Goal: Communication & Community: Answer question/provide support

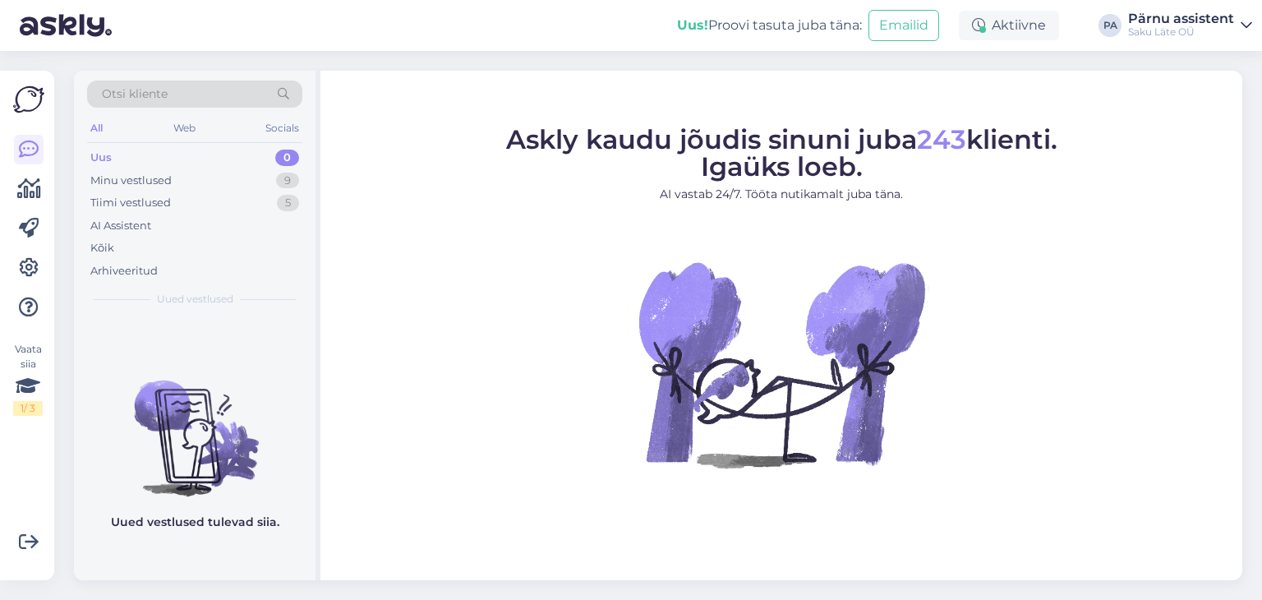
click at [181, 159] on div "Uus 0" at bounding box center [194, 157] width 215 height 23
click at [177, 178] on div "Minu vestlused 9" at bounding box center [194, 180] width 215 height 23
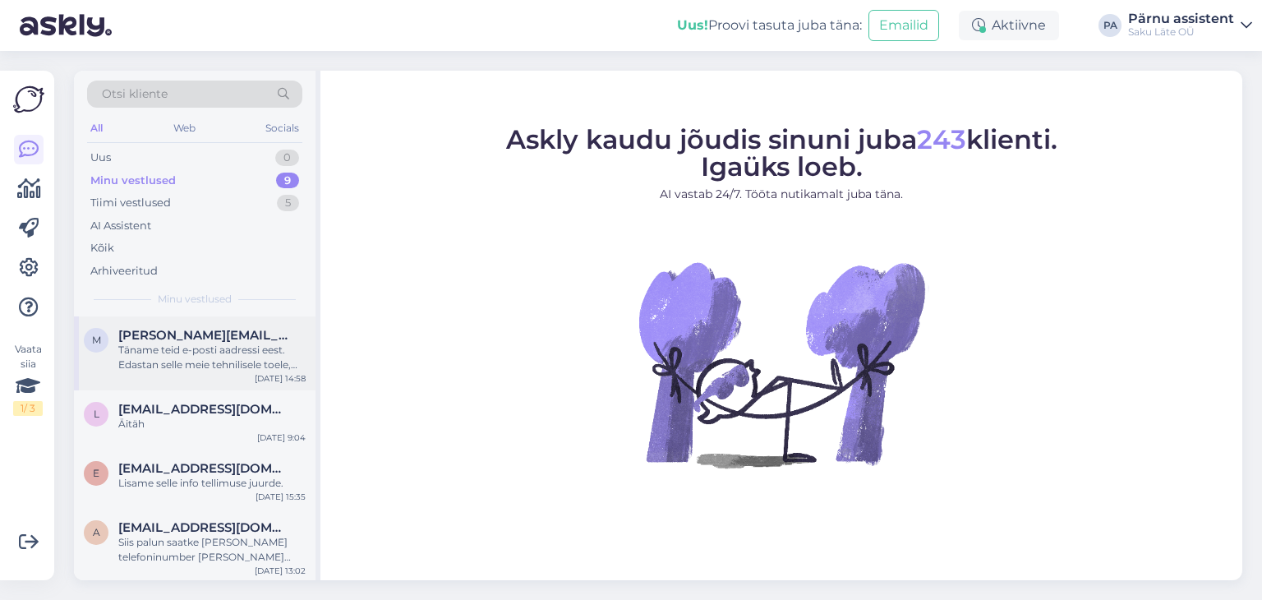
click at [184, 339] on span "[PERSON_NAME][EMAIL_ADDRESS][PERSON_NAME][DOMAIN_NAME]" at bounding box center [203, 335] width 171 height 15
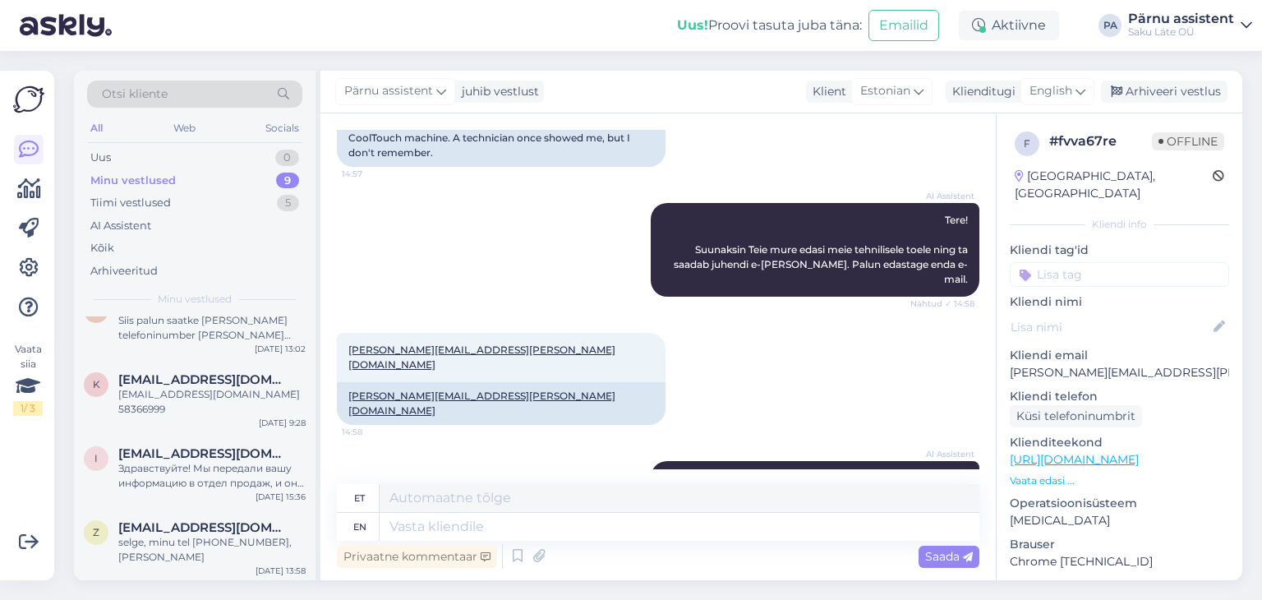
scroll to position [247, 0]
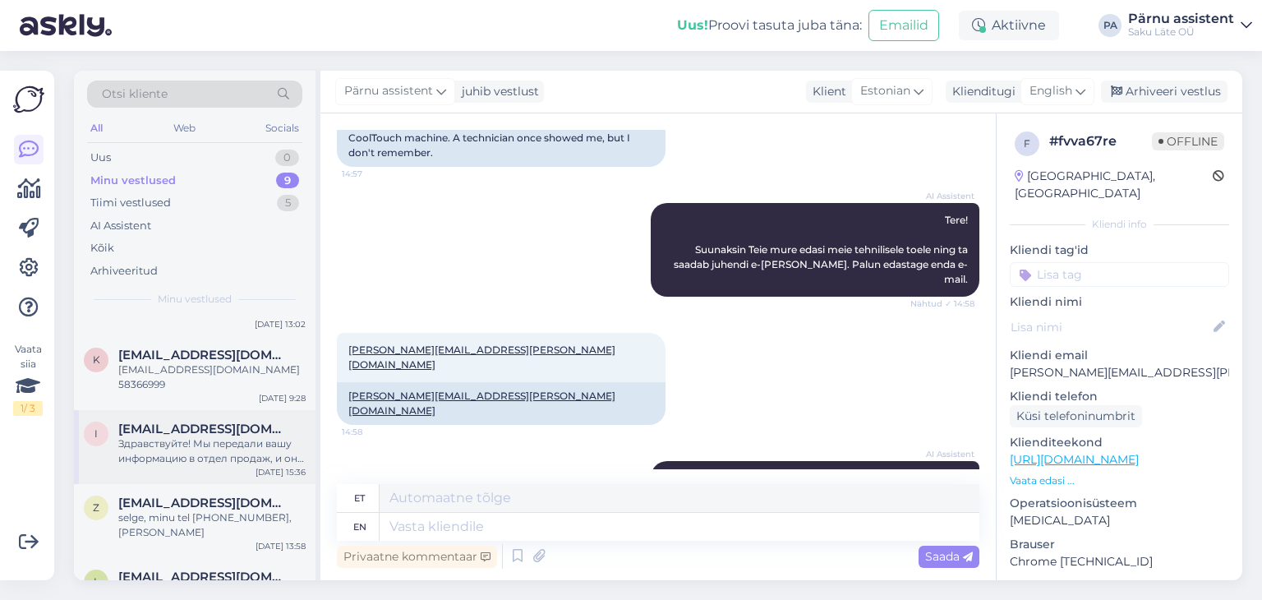
click at [211, 432] on span "[EMAIL_ADDRESS][DOMAIN_NAME]" at bounding box center [203, 429] width 171 height 15
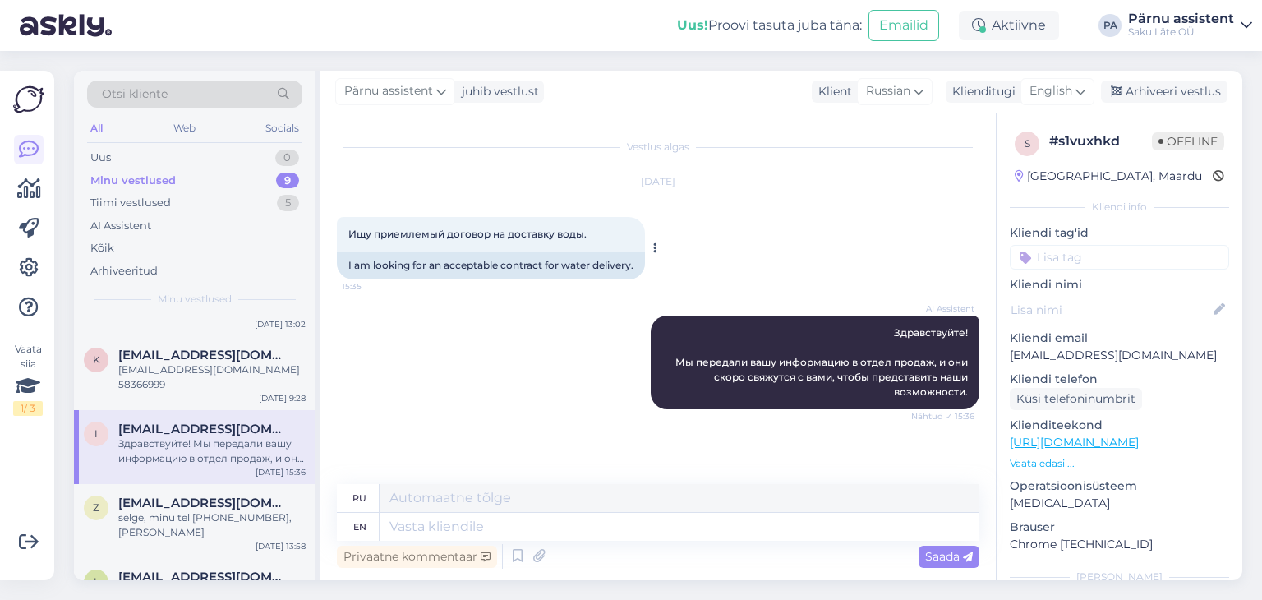
click at [592, 236] on div "Ищу приемлемый договор на доставку воды. 15:35" at bounding box center [491, 234] width 308 height 35
drag, startPoint x: 585, startPoint y: 233, endPoint x: 351, endPoint y: 226, distance: 234.3
click at [351, 226] on div "Ищу приемлемый договор на доставку воды. 15:35" at bounding box center [491, 234] width 308 height 35
copy span "Ищу приемлемый договор на доставку воды."
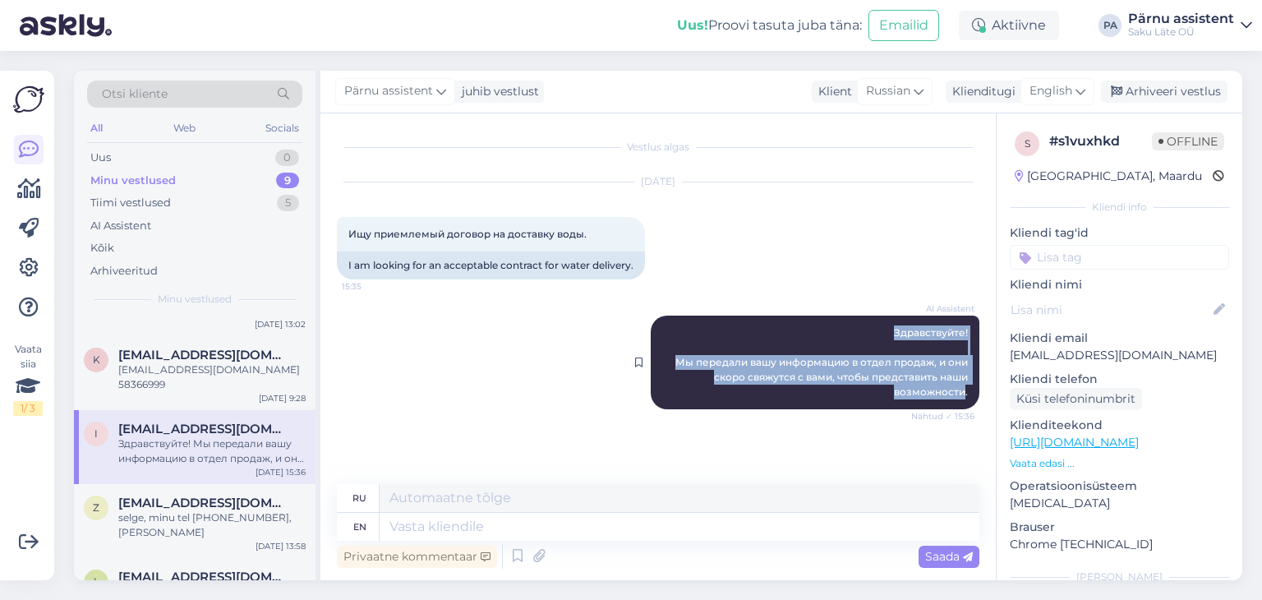
drag, startPoint x: 966, startPoint y: 397, endPoint x: 892, endPoint y: 330, distance: 100.1
click at [892, 330] on div "AI Assistent Здравствуйте! Мы передали вашу информацию в отдел продаж, и они ск…" at bounding box center [815, 363] width 329 height 94
copy span "Здравствуйте! Мы передали вашу информацию в отдел продаж, и они скоро свяжутся …"
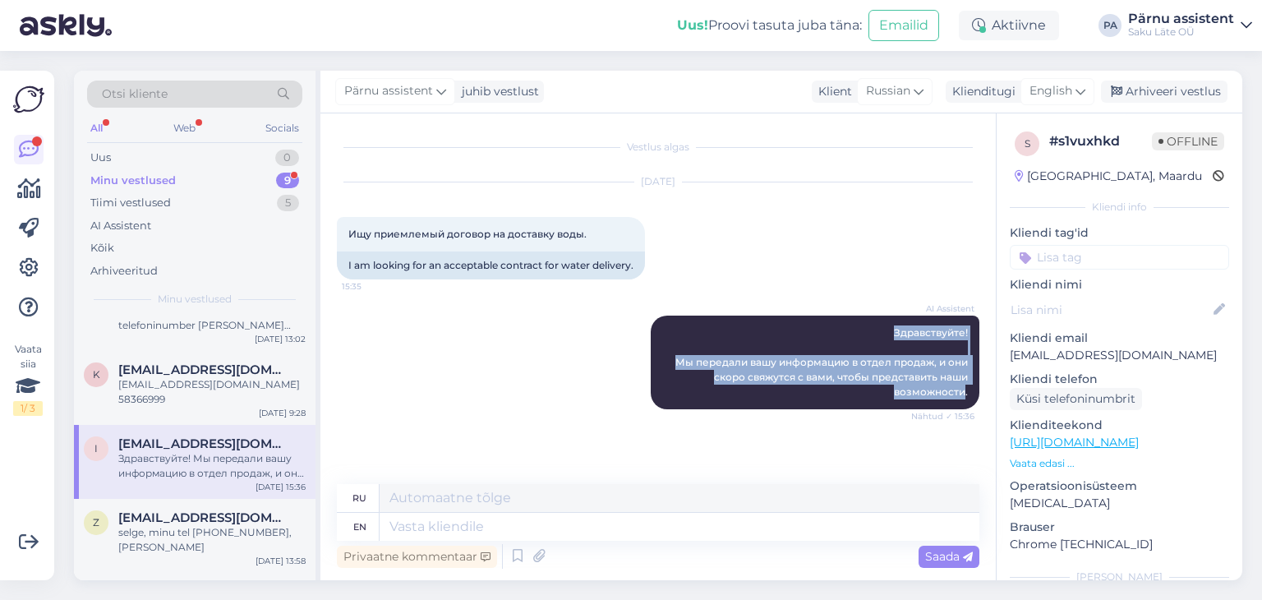
scroll to position [261, 0]
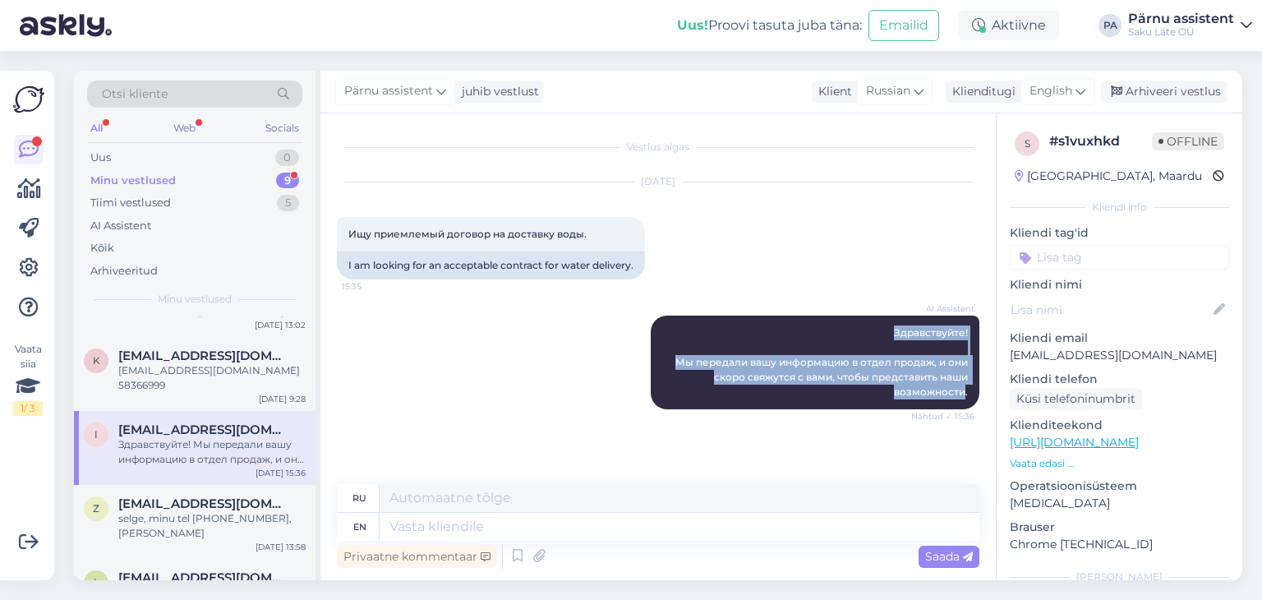
click at [186, 174] on div "Minu vestlused 9" at bounding box center [194, 180] width 215 height 23
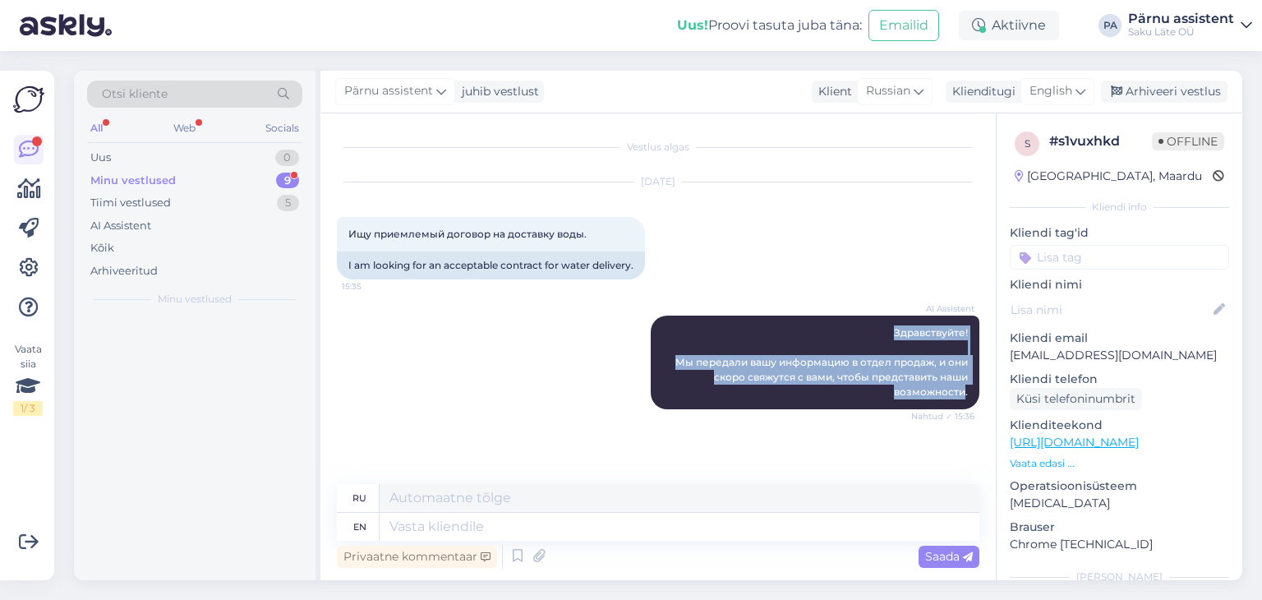
scroll to position [0, 0]
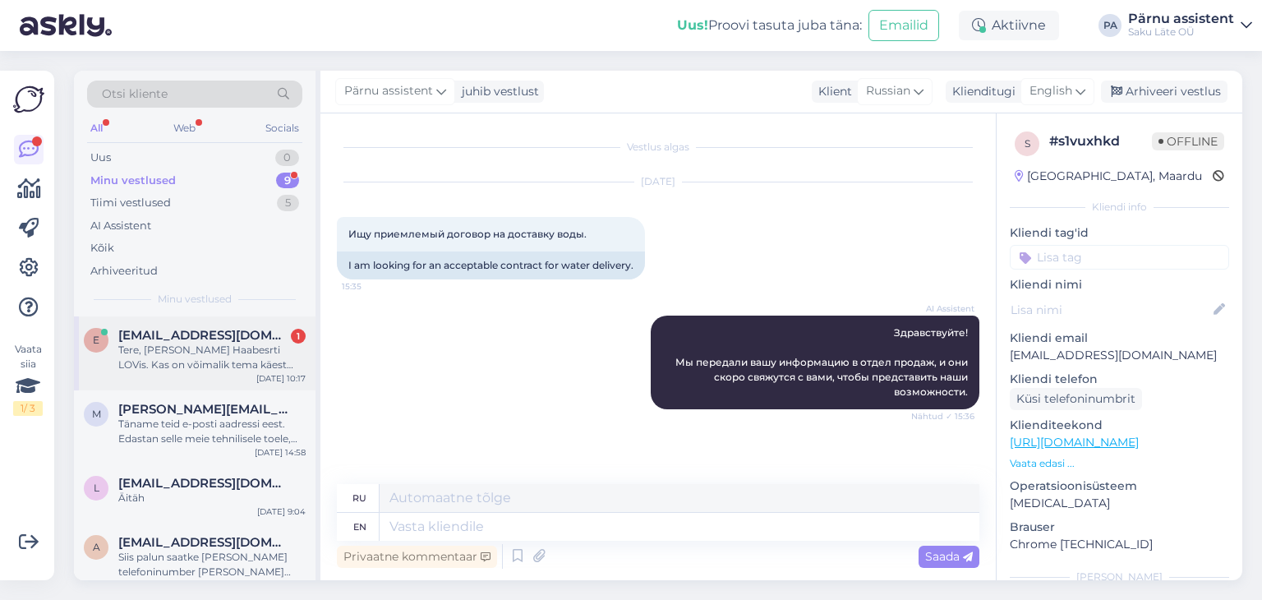
click at [202, 341] on span "[EMAIL_ADDRESS][DOMAIN_NAME]" at bounding box center [203, 335] width 171 height 15
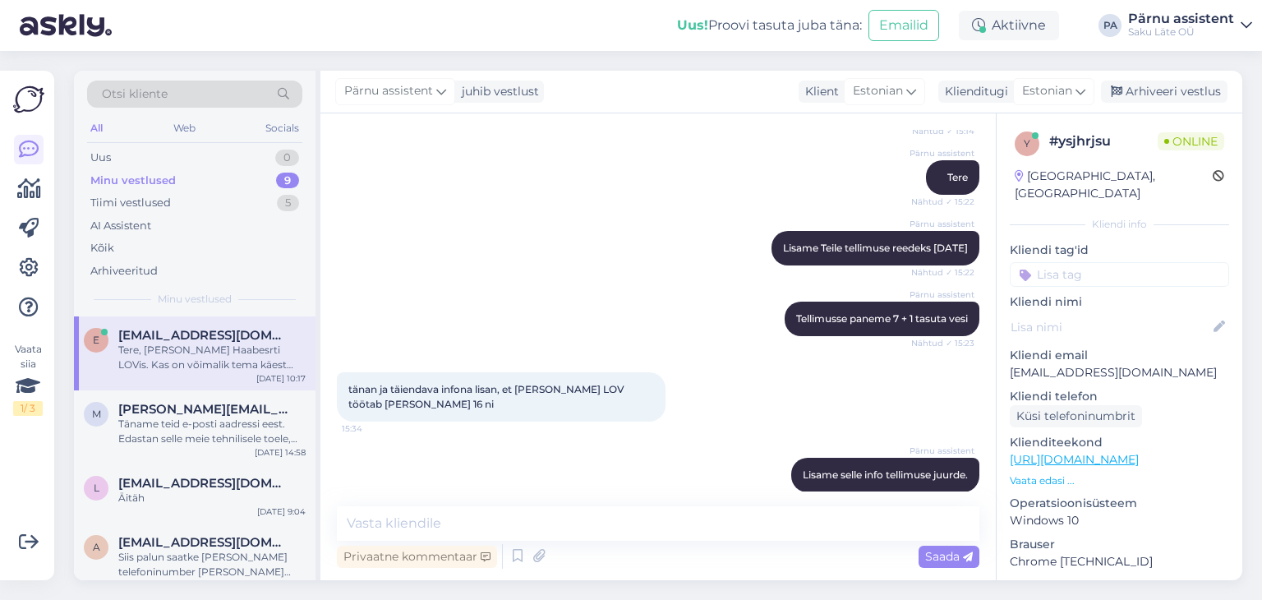
scroll to position [4106, 0]
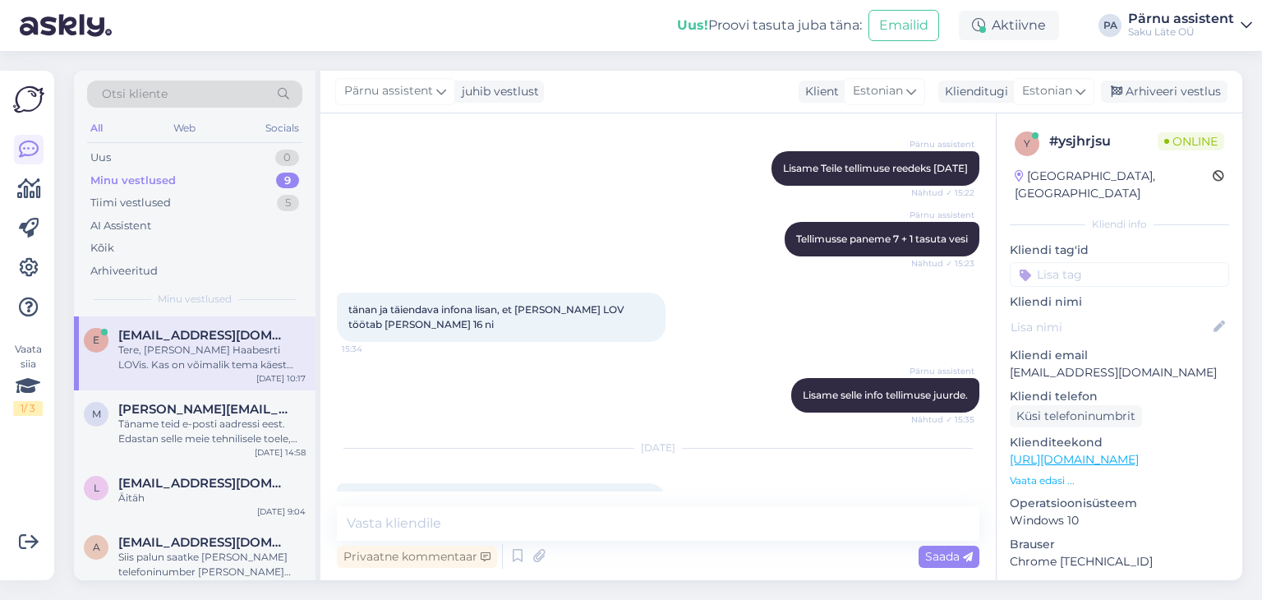
click at [745, 559] on div "Privaatne kommentaar Saada" at bounding box center [658, 556] width 643 height 31
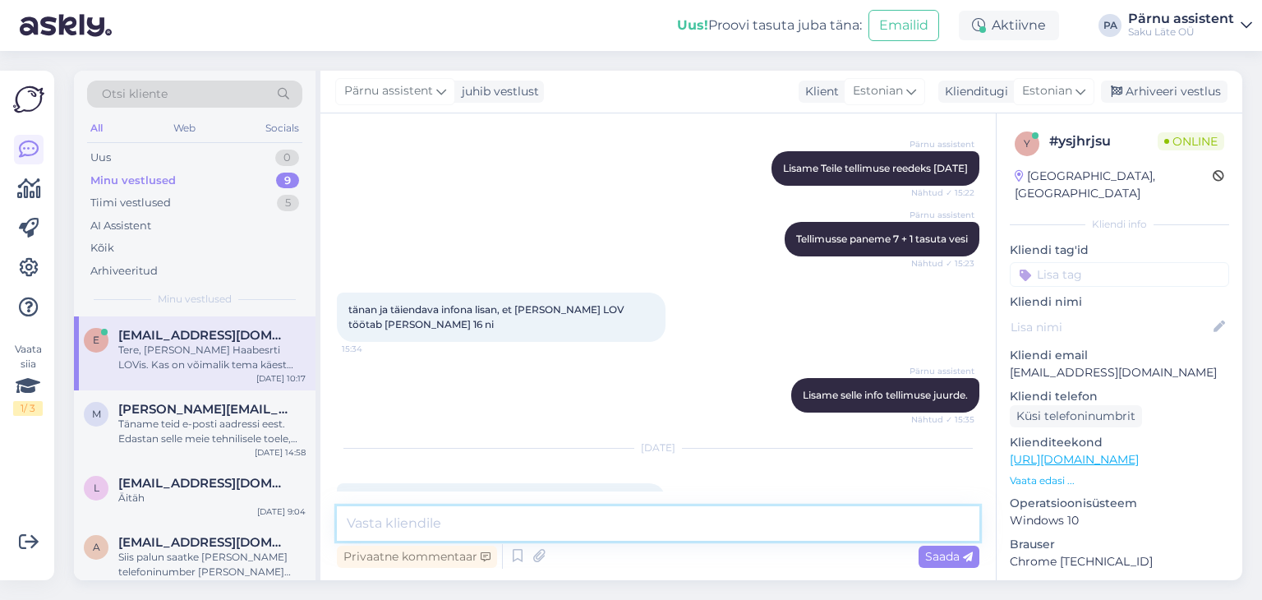
click at [634, 519] on textarea at bounding box center [658, 523] width 643 height 35
type textarea "Tere"
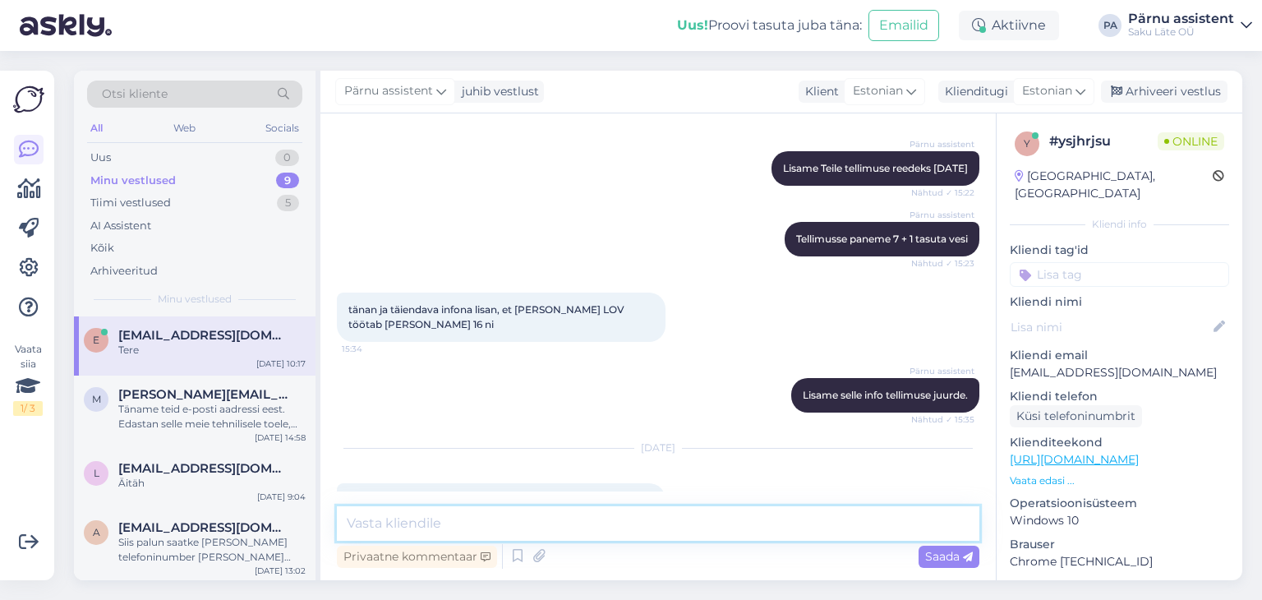
scroll to position [4176, 0]
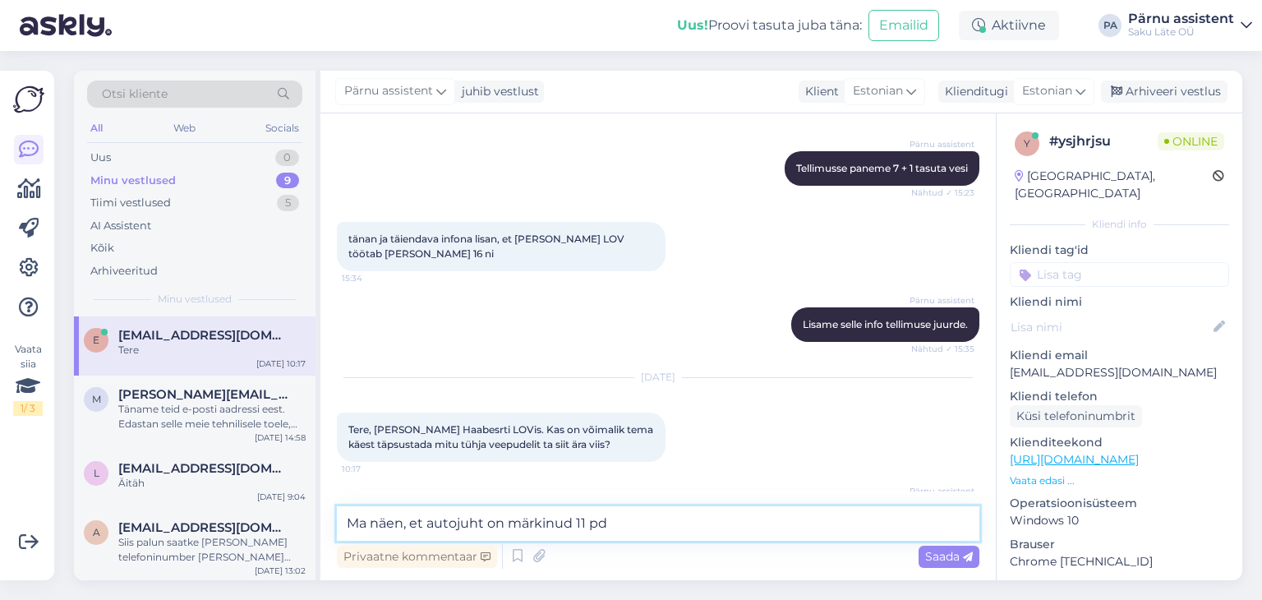
type textarea "Ma näen, et autojuht on märkinud 11 pdl"
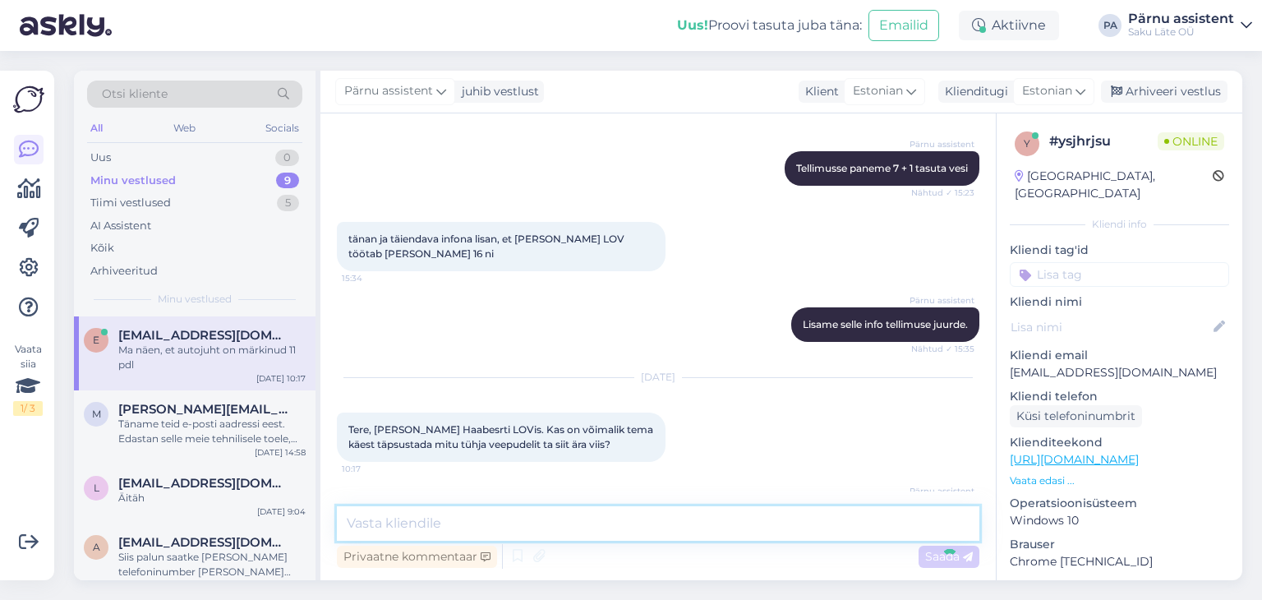
scroll to position [4247, 0]
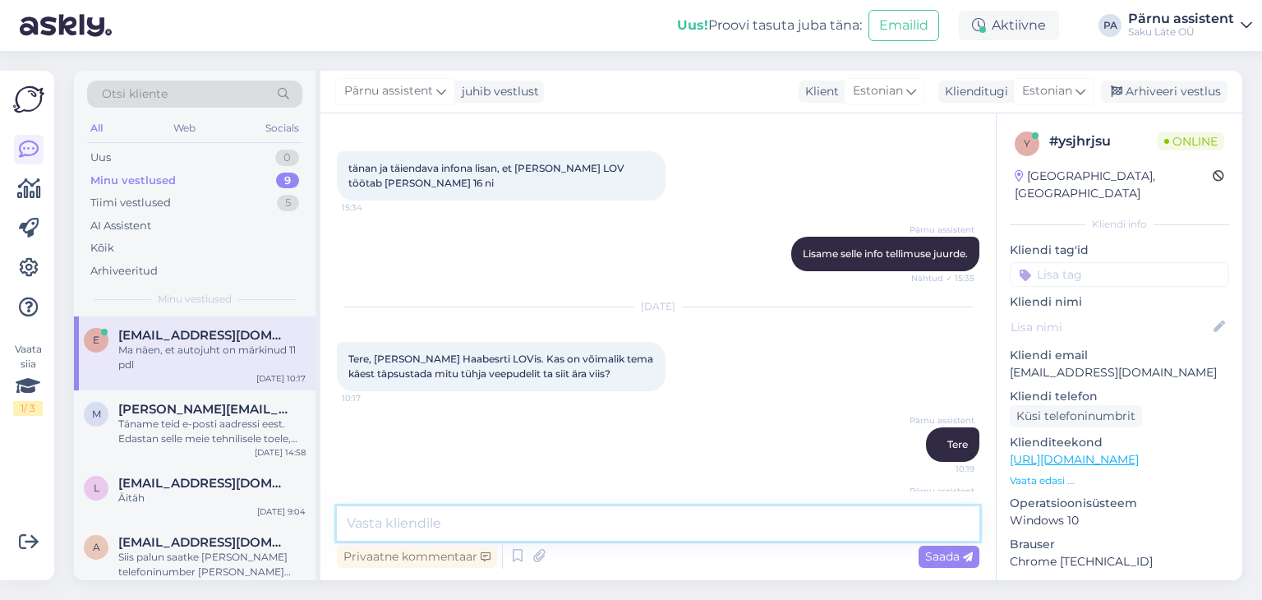
click at [701, 527] on textarea at bounding box center [658, 523] width 643 height 35
type textarea "[PERSON_NAME] 7 vett"
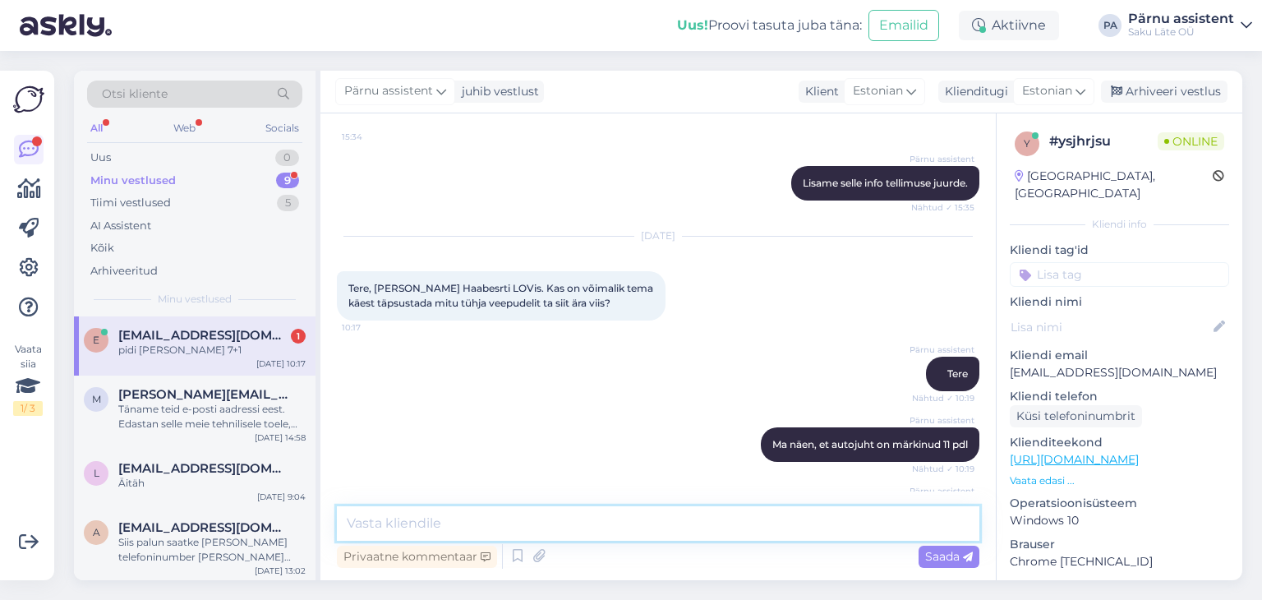
scroll to position [4389, 0]
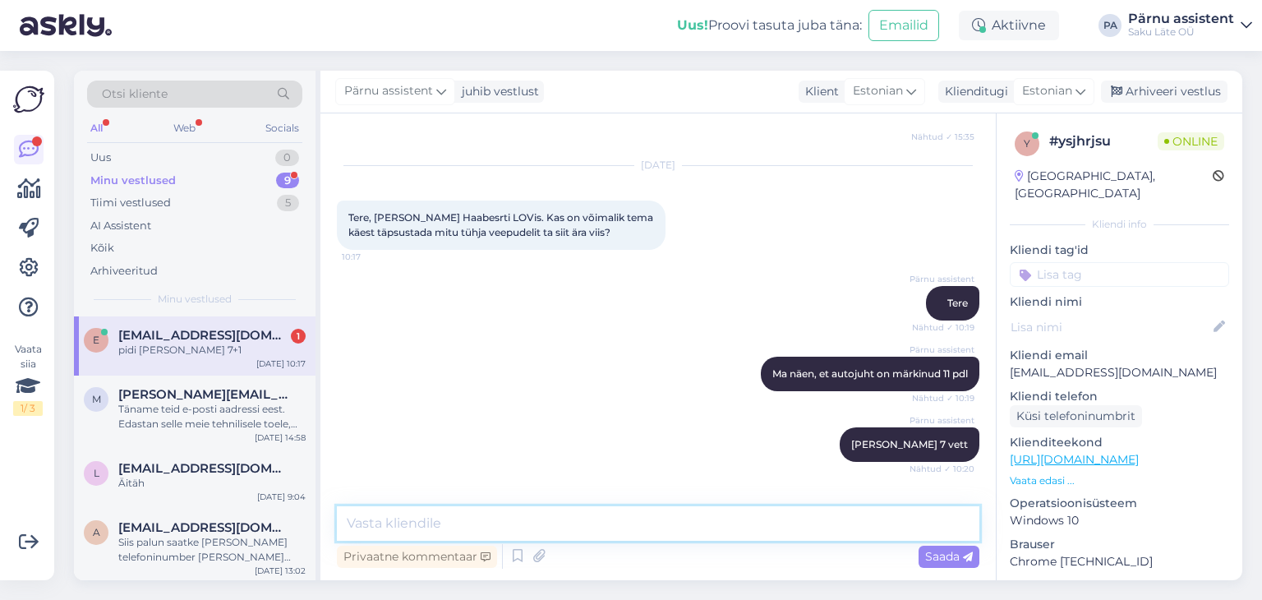
click at [758, 523] on textarea at bounding box center [658, 523] width 643 height 35
type textarea "T"
type textarea "Ja tõesti"
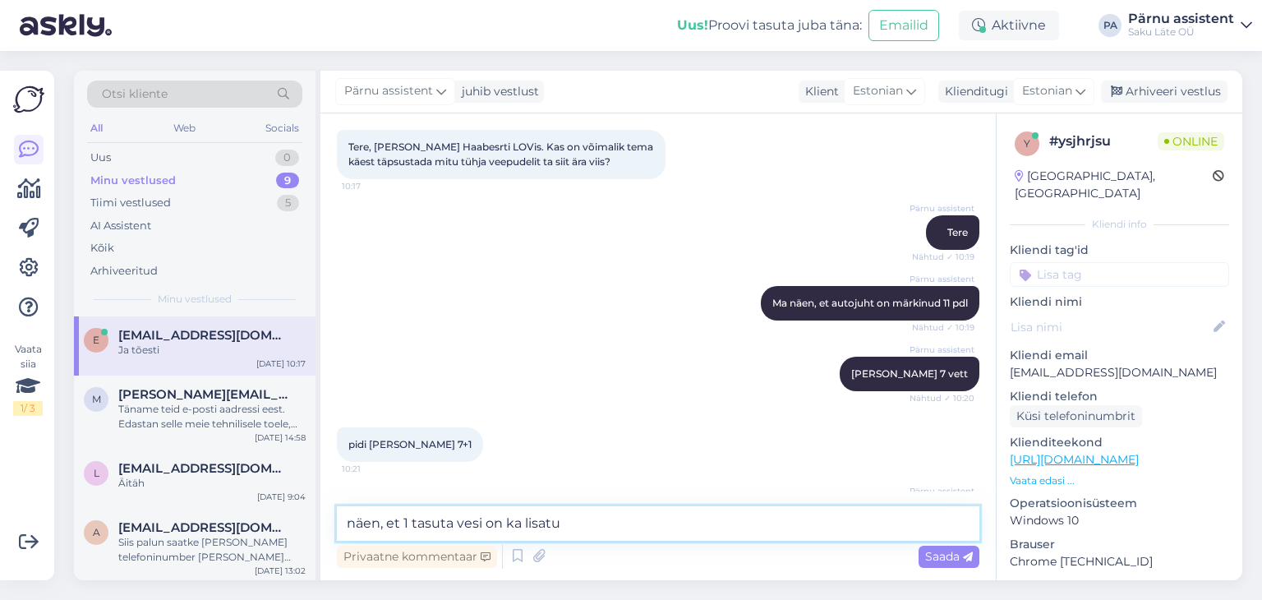
type textarea "näen, et 1 tasuta vesi on ka lisatud"
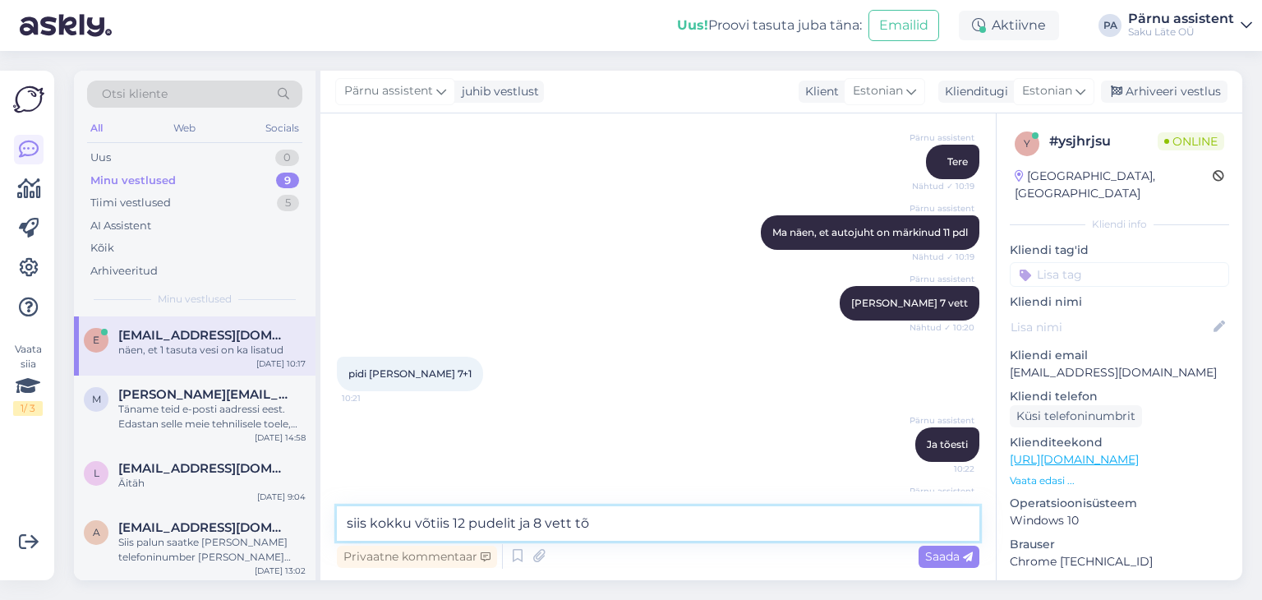
type textarea "siis kokku võtiis 12 pudelit ja 8 vett tõi"
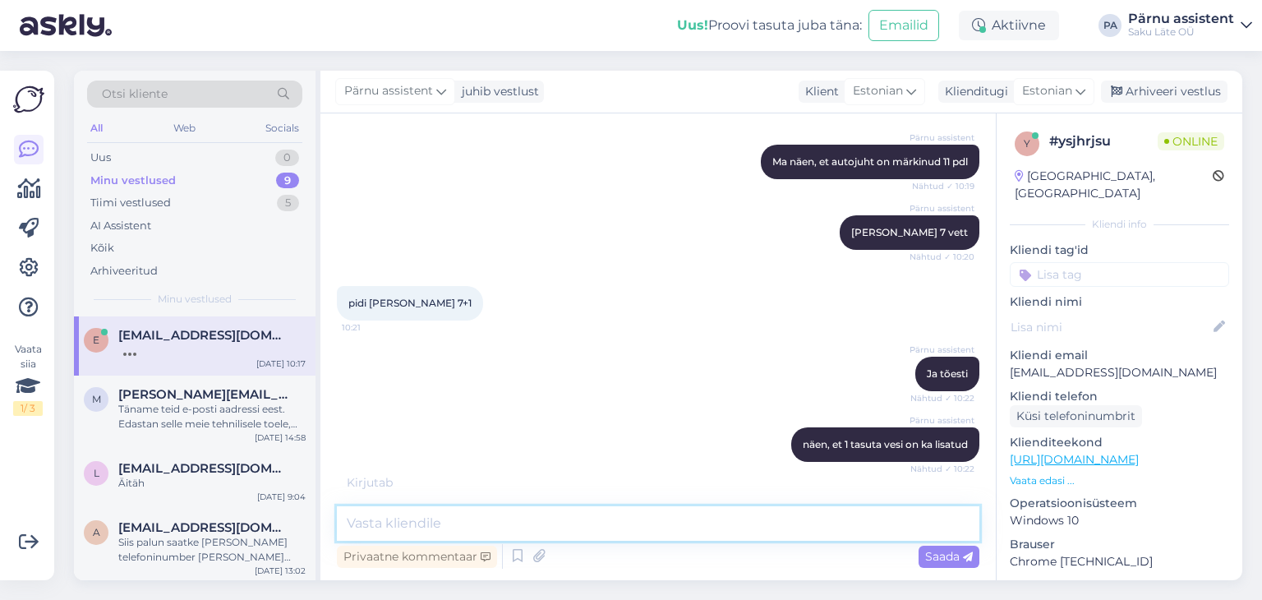
click at [666, 524] on textarea at bounding box center [658, 523] width 643 height 35
click at [455, 526] on textarea at bounding box center [658, 523] width 643 height 35
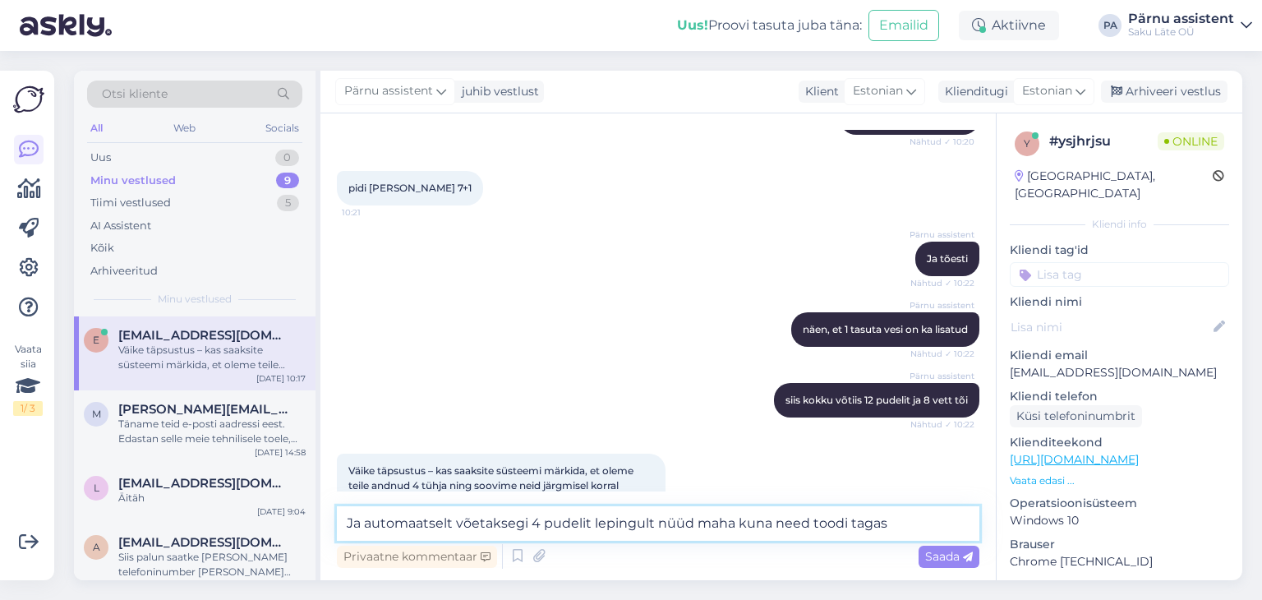
type textarea "Ja automaatselt võetaksegi 4 pudelit lepingult nüüd maha kuna need toodi tagasi"
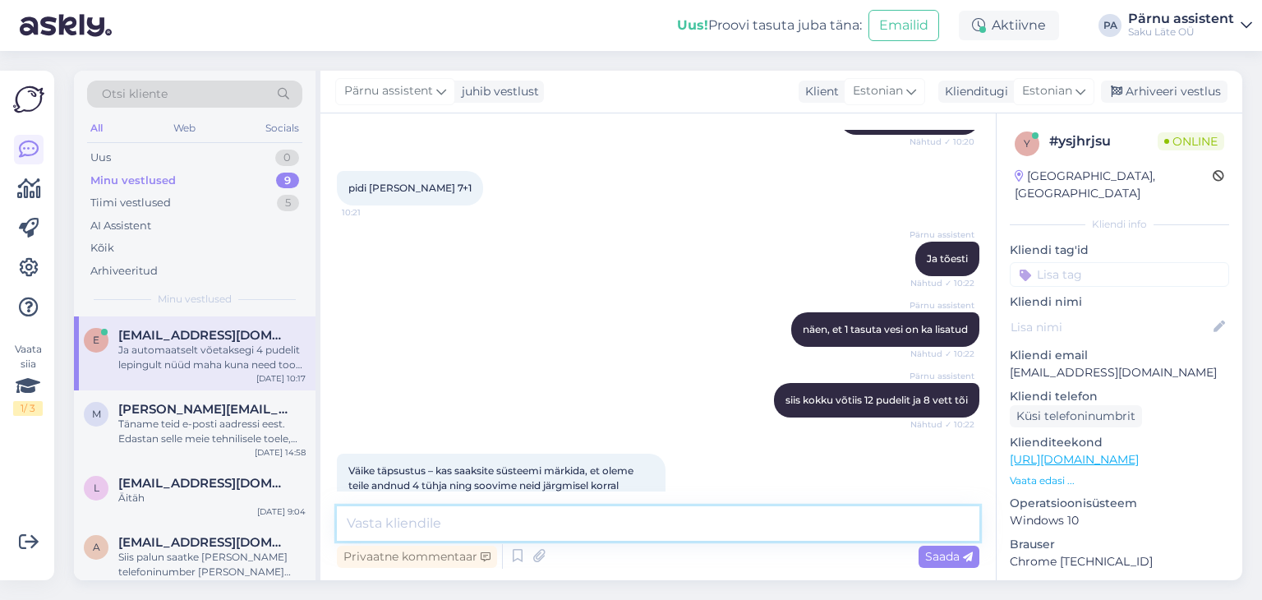
scroll to position [4801, 0]
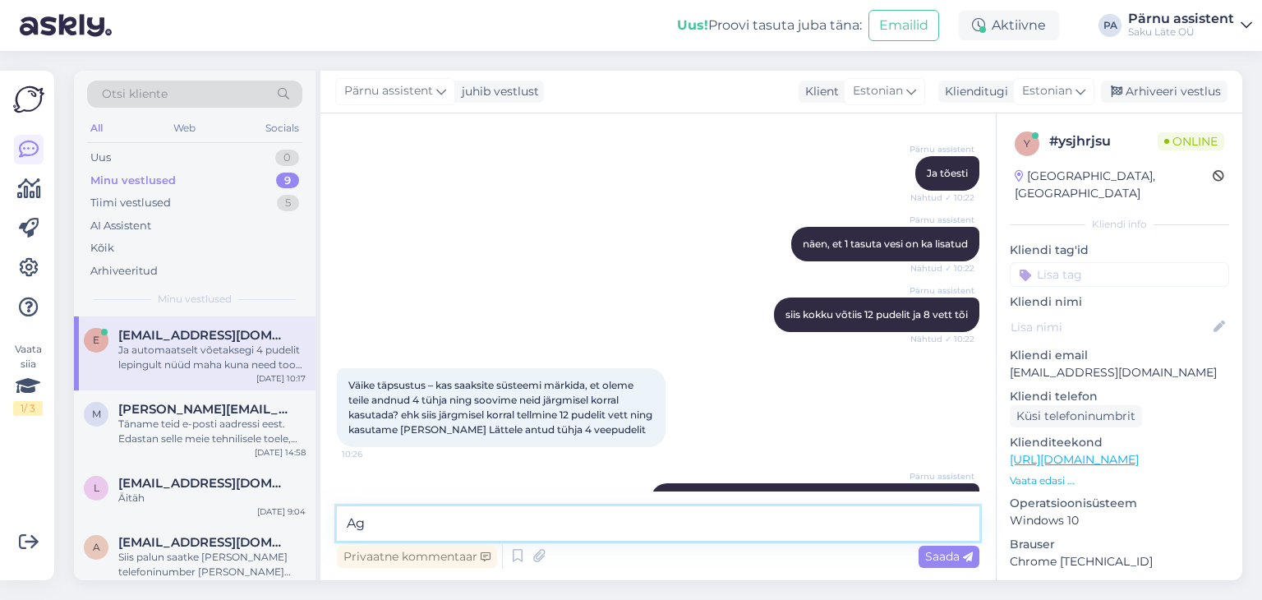
type textarea "A"
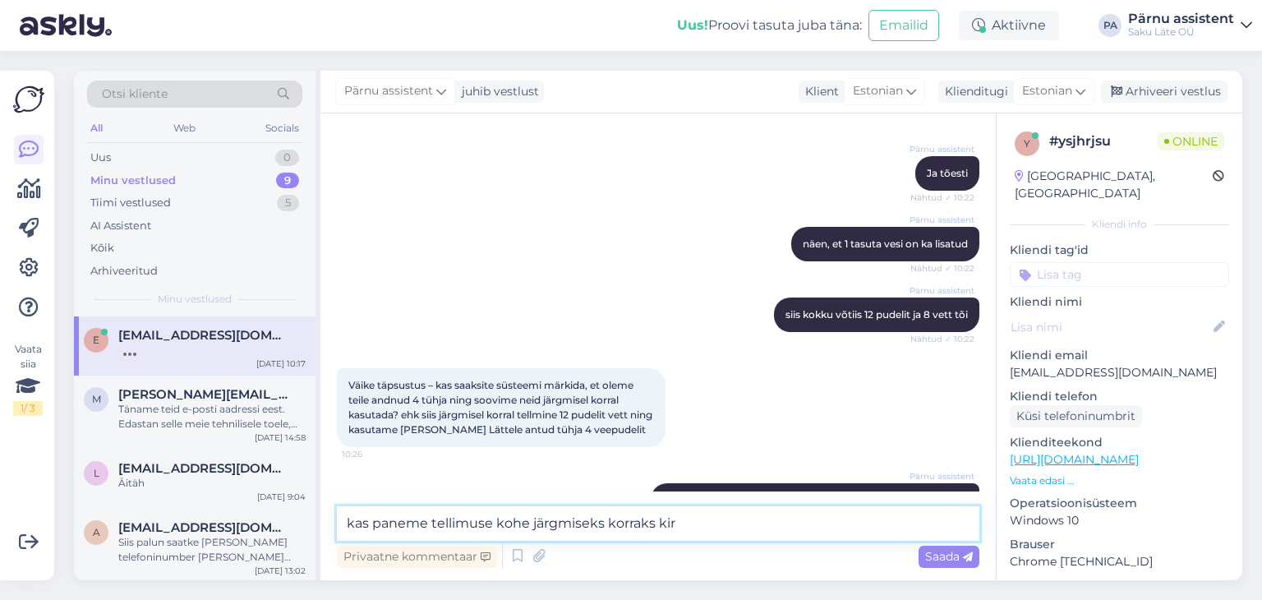
scroll to position [4872, 0]
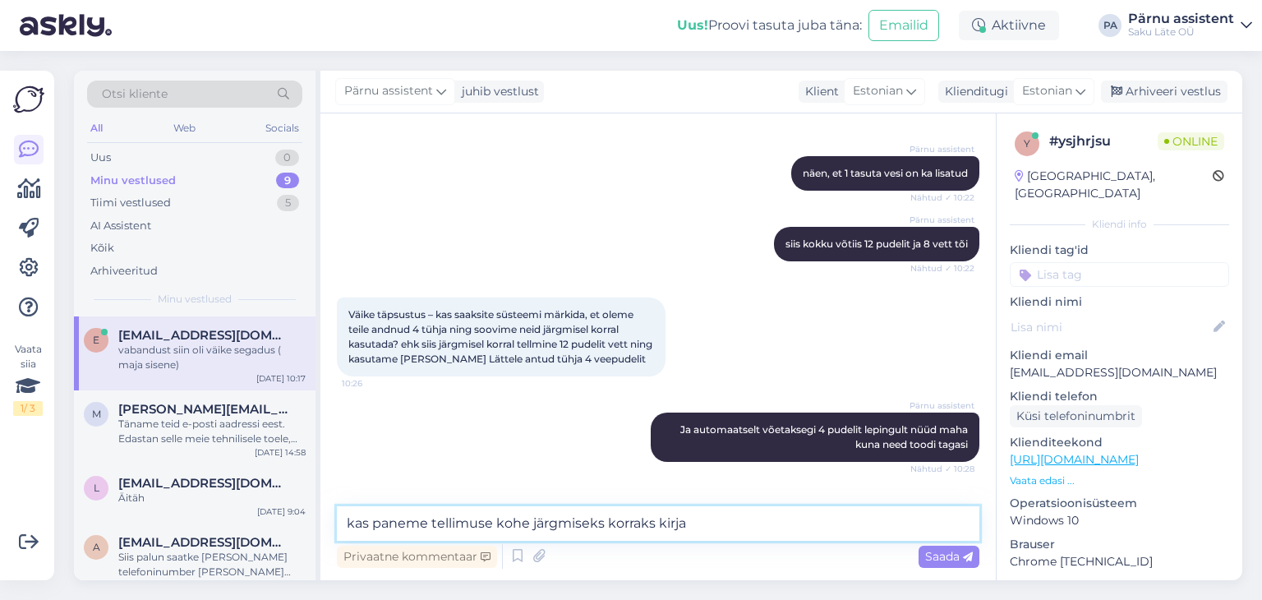
type textarea "kas paneme tellimuse kohe järgmiseks korraks kirja ?"
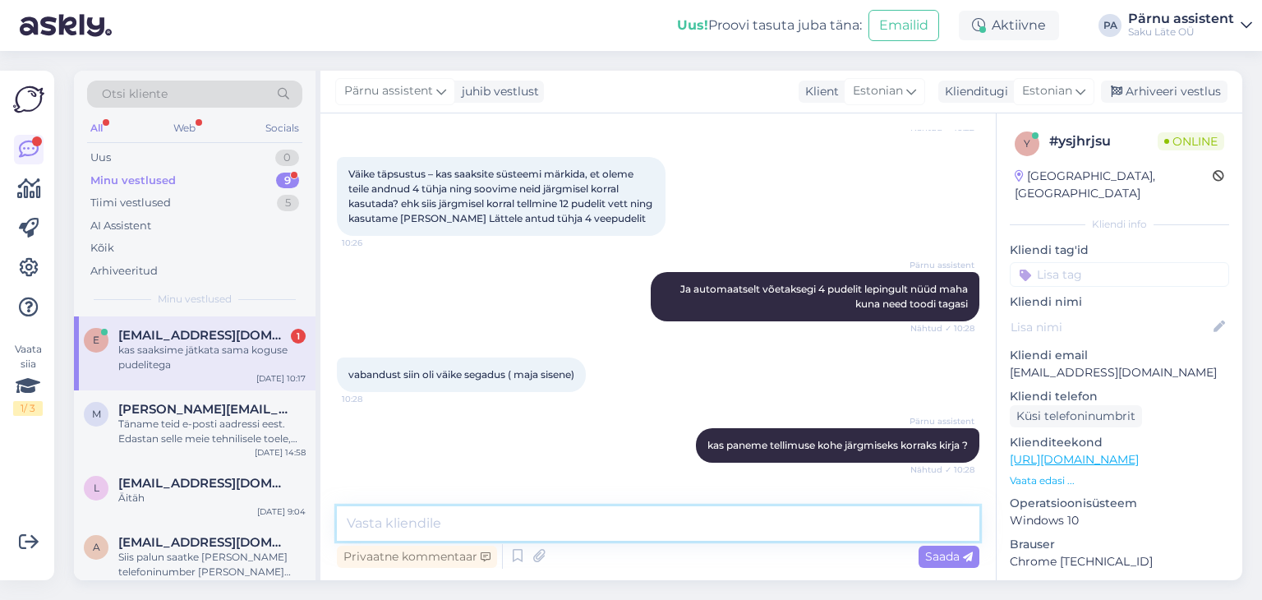
scroll to position [5013, 0]
click at [679, 517] on textarea at bounding box center [658, 523] width 643 height 35
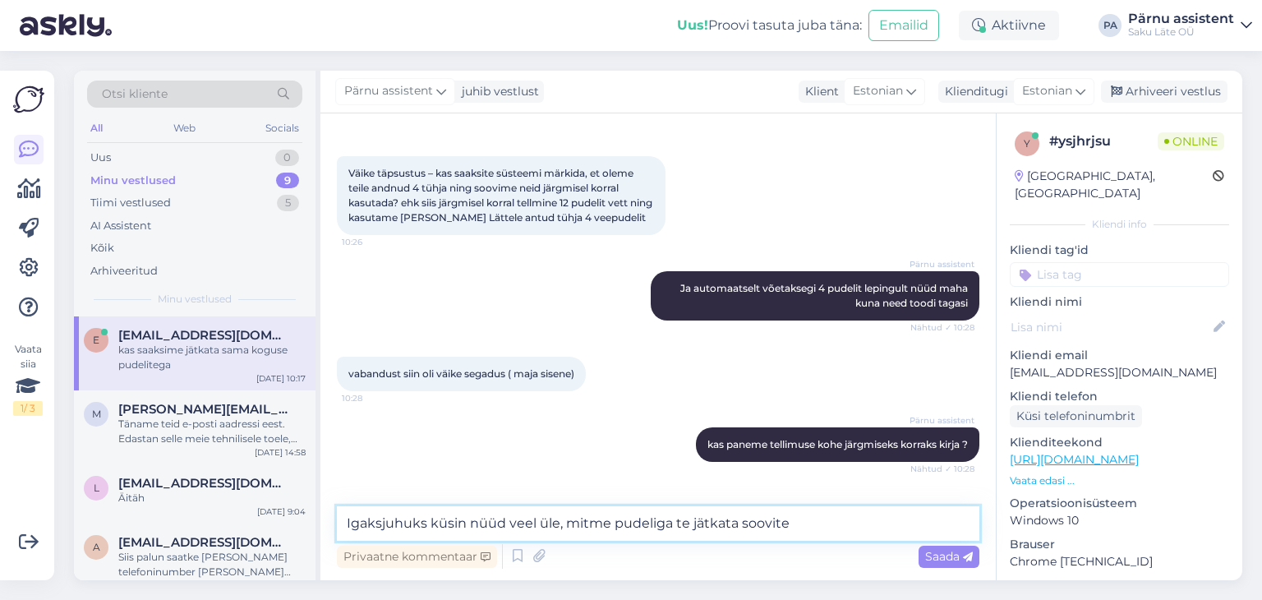
type textarea "Igaksjuhuks küsin nüüd veel üle, mitme pudeliga te jätkata soovite ?"
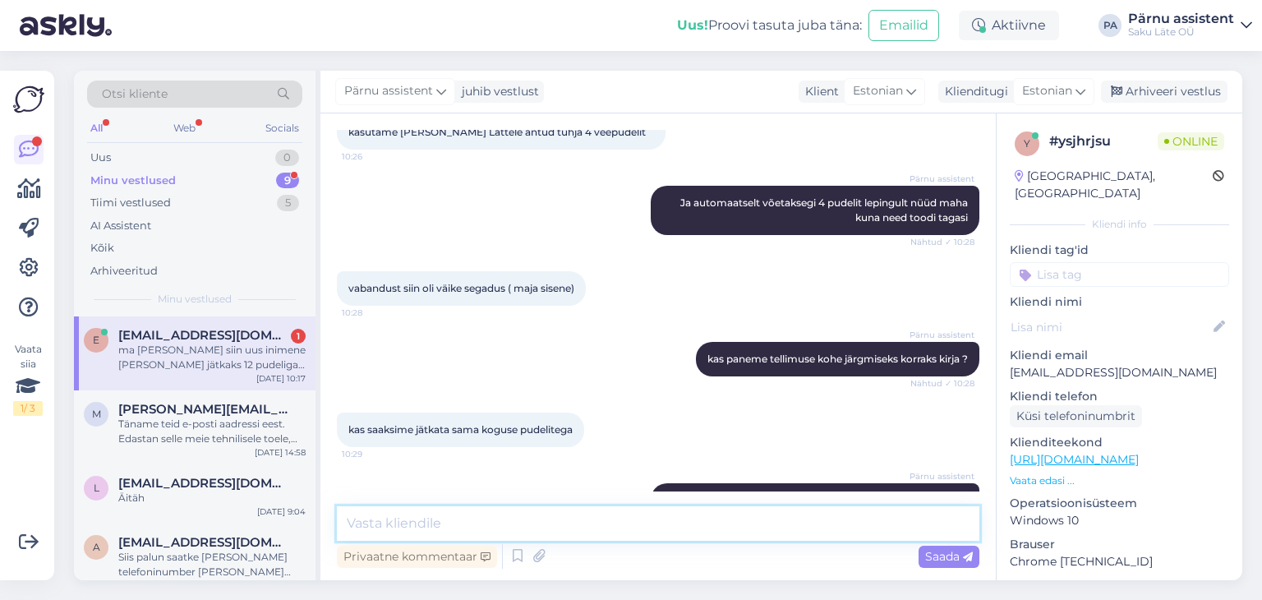
scroll to position [5184, 0]
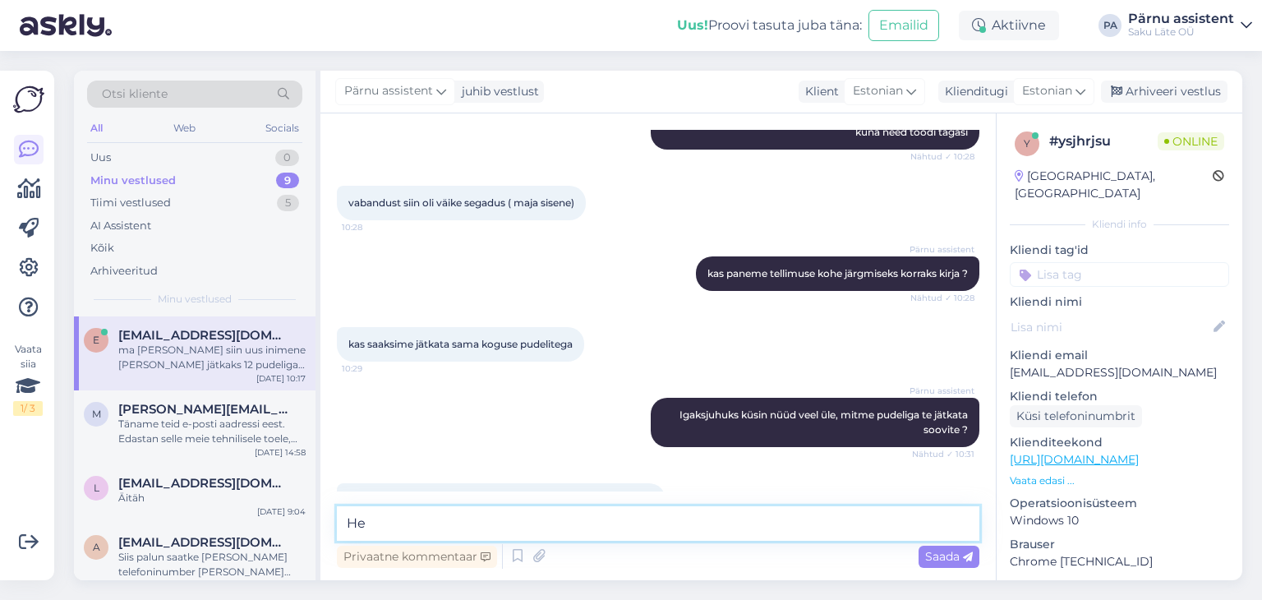
type textarea "H"
type textarea "P"
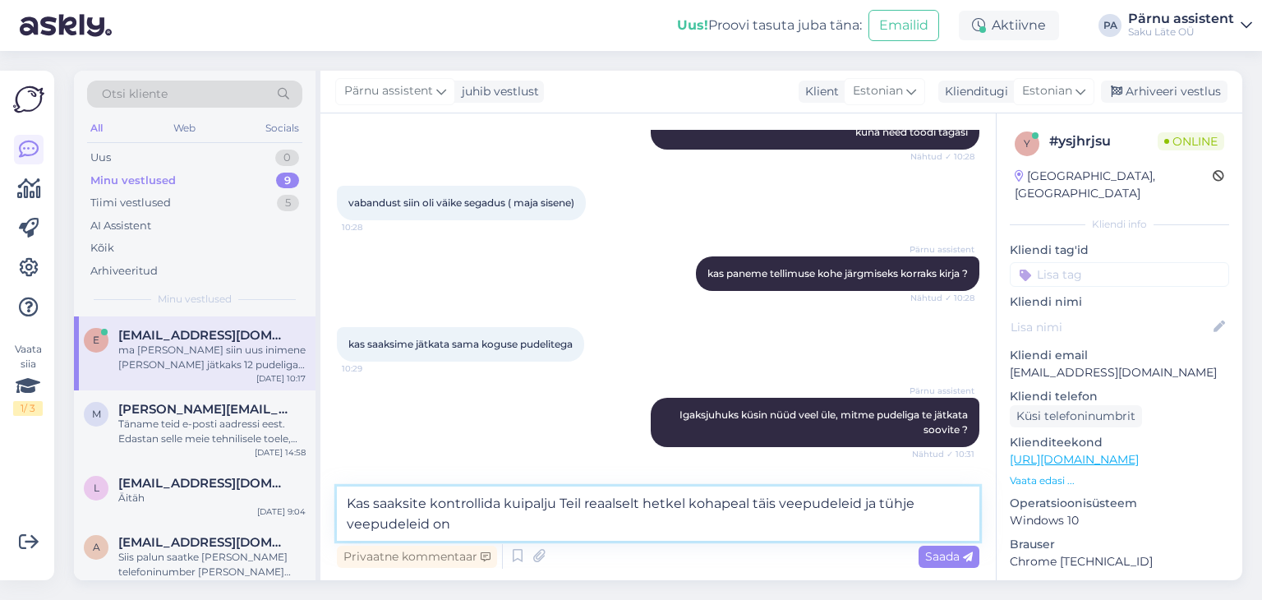
type textarea "Kas saaksite kontrollida kuipalju Teil reaalselt hetkel kohapeal täis veepudele…"
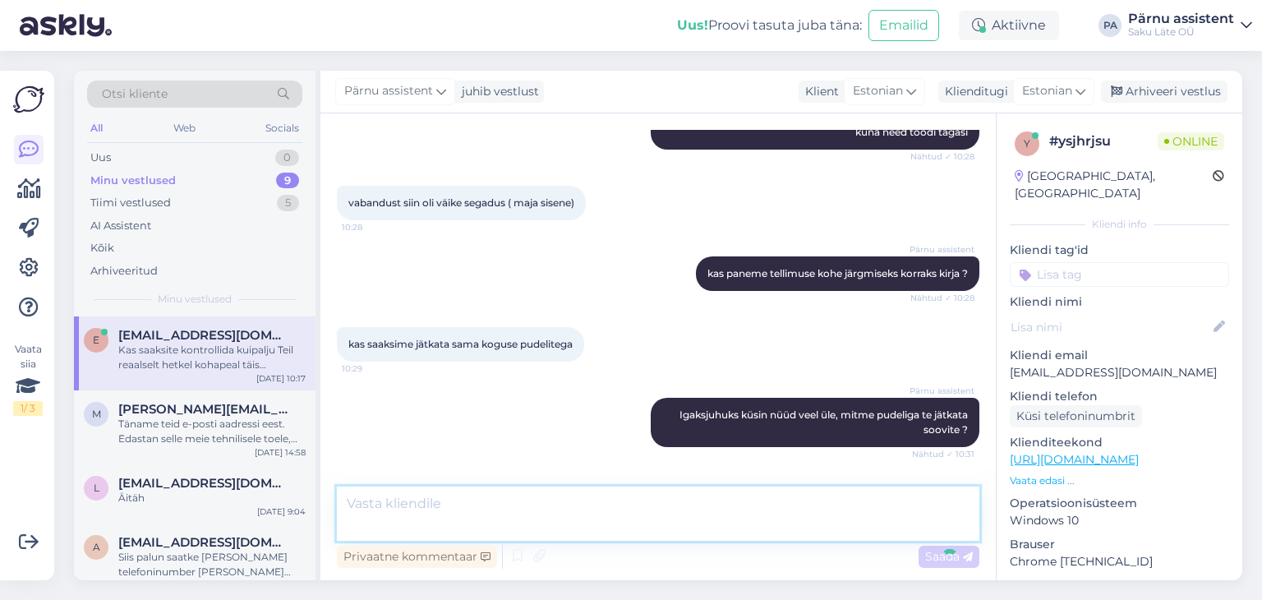
scroll to position [5270, 0]
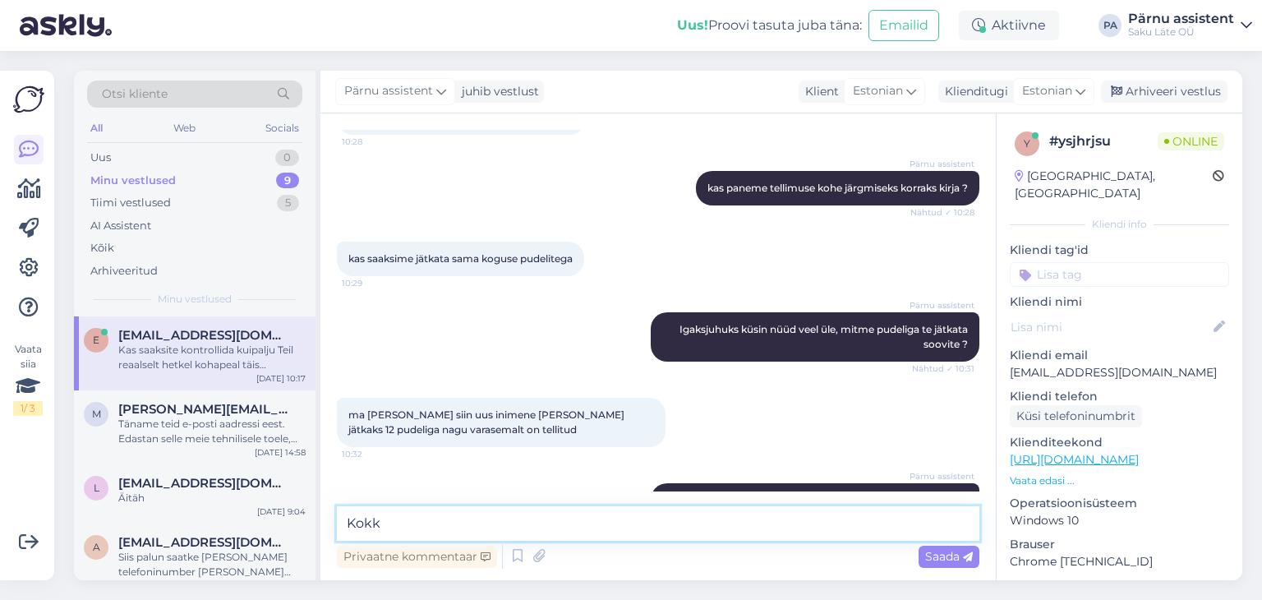
type textarea "Kokku"
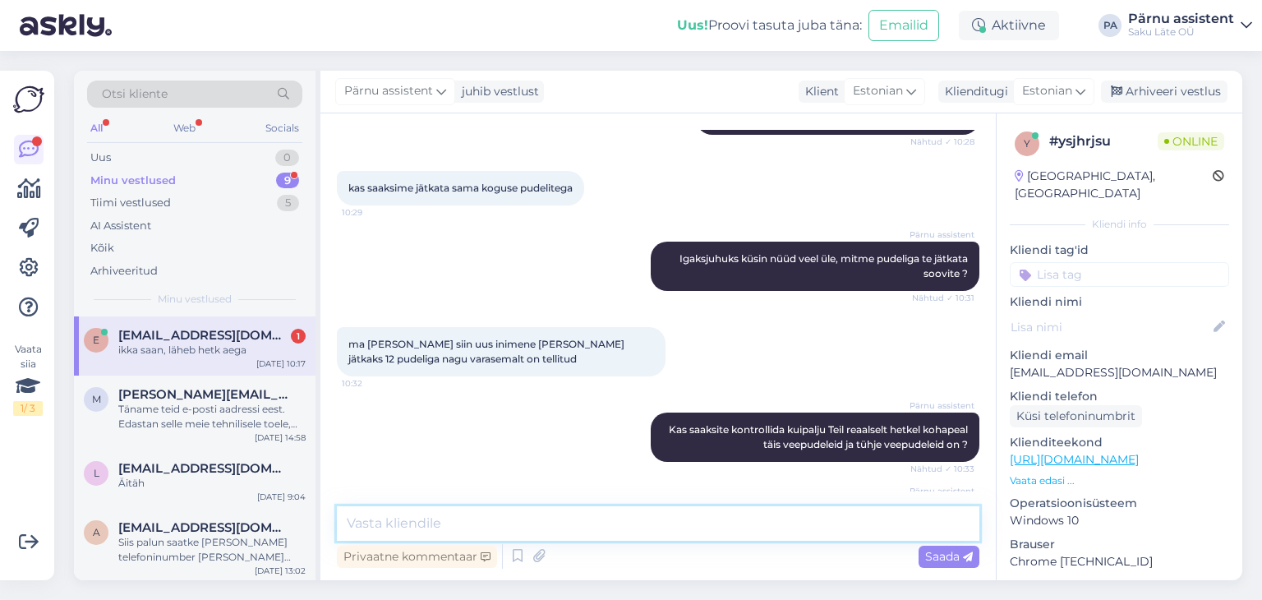
scroll to position [5411, 0]
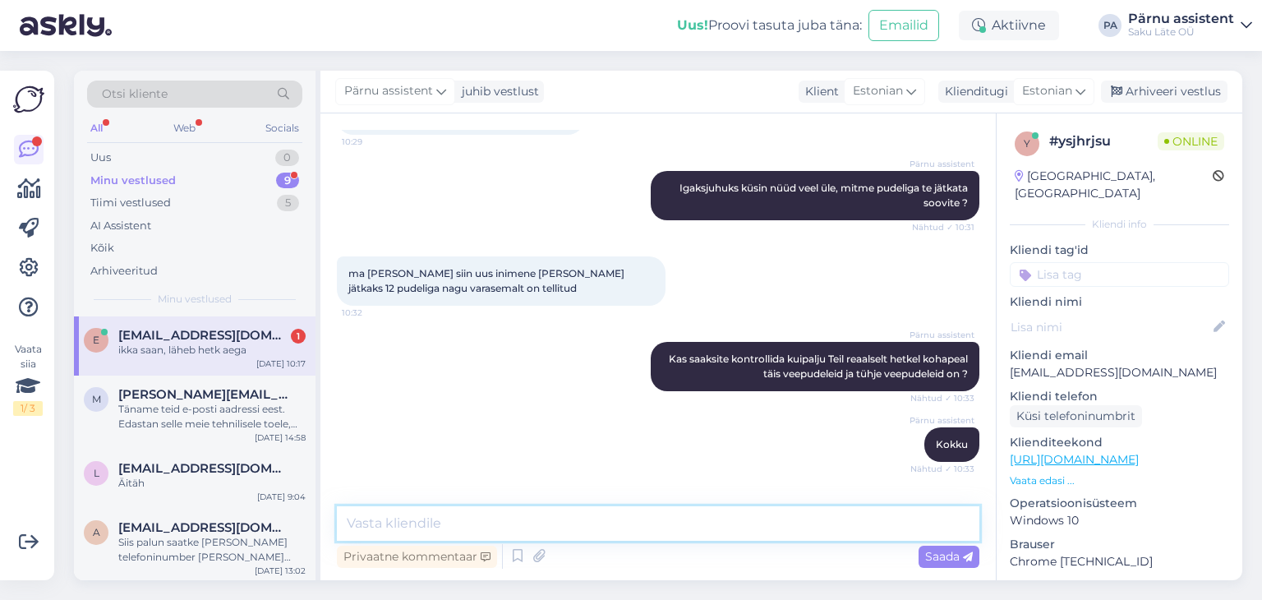
click at [588, 523] on textarea at bounding box center [658, 523] width 643 height 35
type textarea "J"
type textarea "jään ootele"
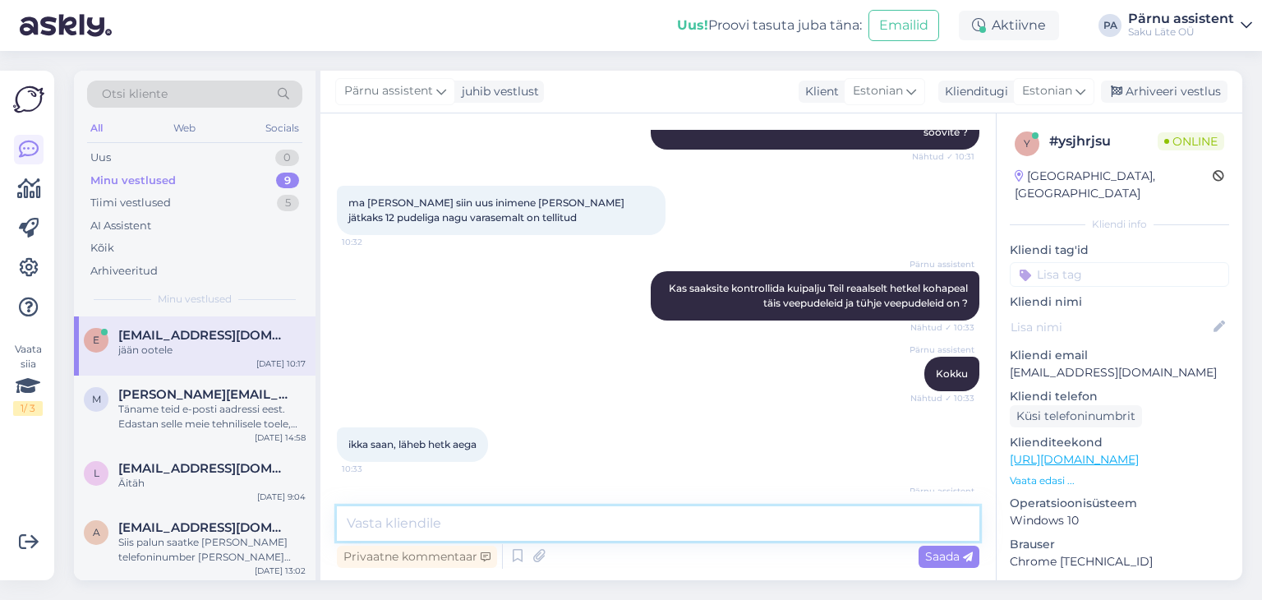
click at [588, 520] on textarea at bounding box center [658, 523] width 643 height 35
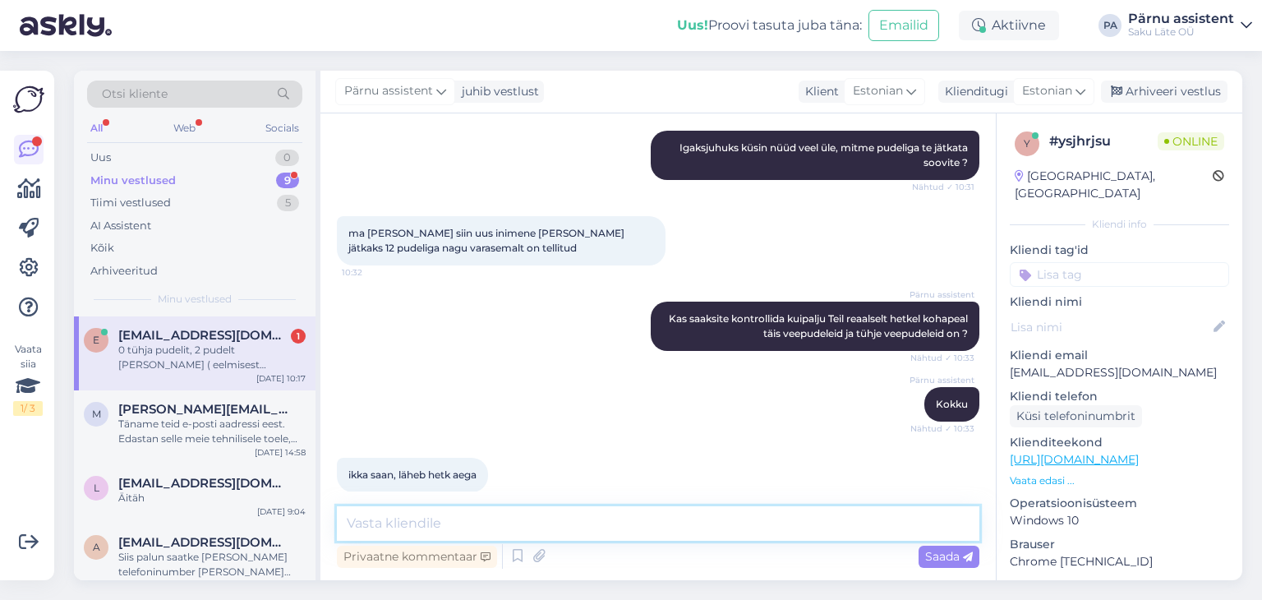
scroll to position [5567, 0]
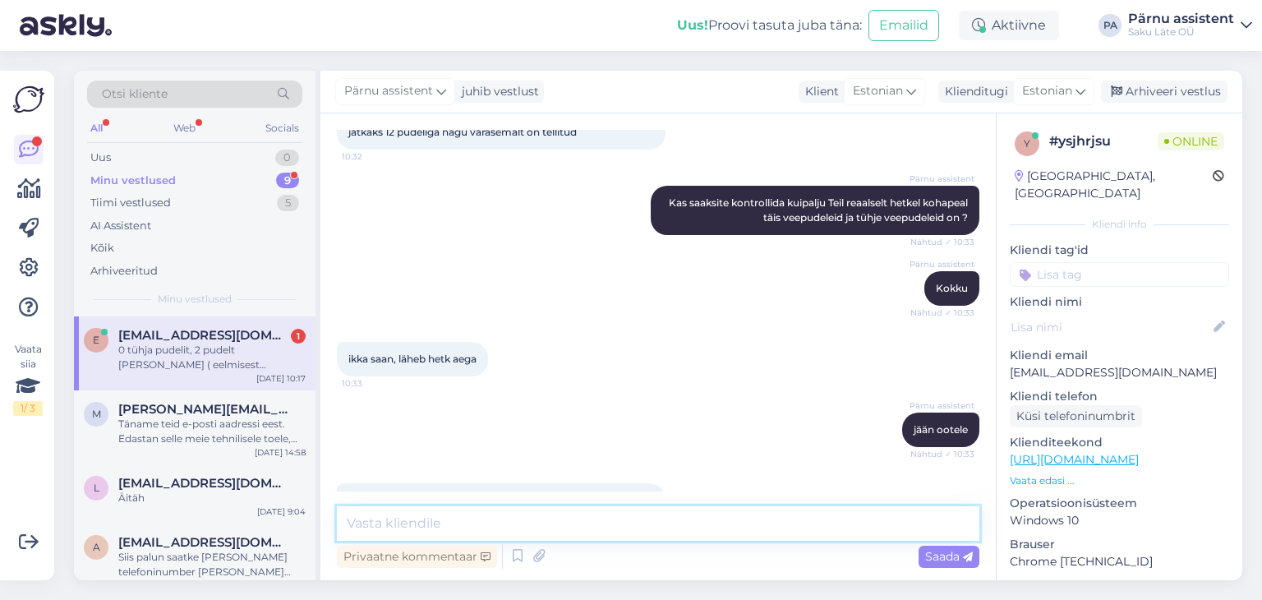
click at [602, 523] on textarea at bounding box center [658, 523] width 643 height 35
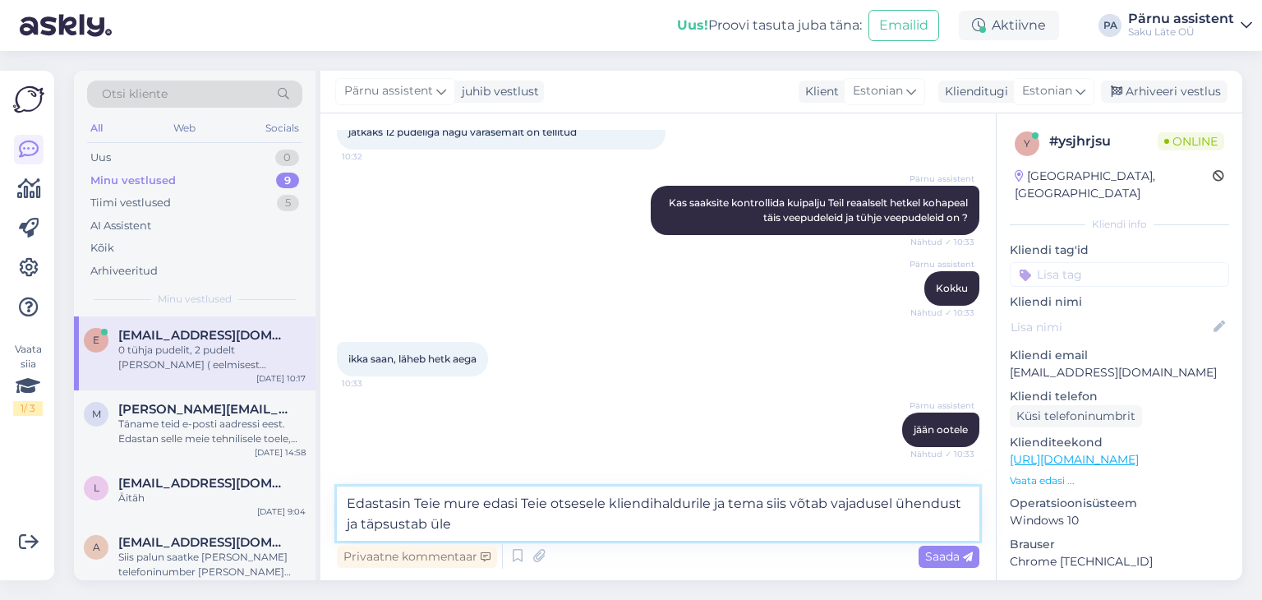
type textarea "Edastasin Teie mure edasi Teie otsesele kliendihaldurile ja tema siis võtab vaj…"
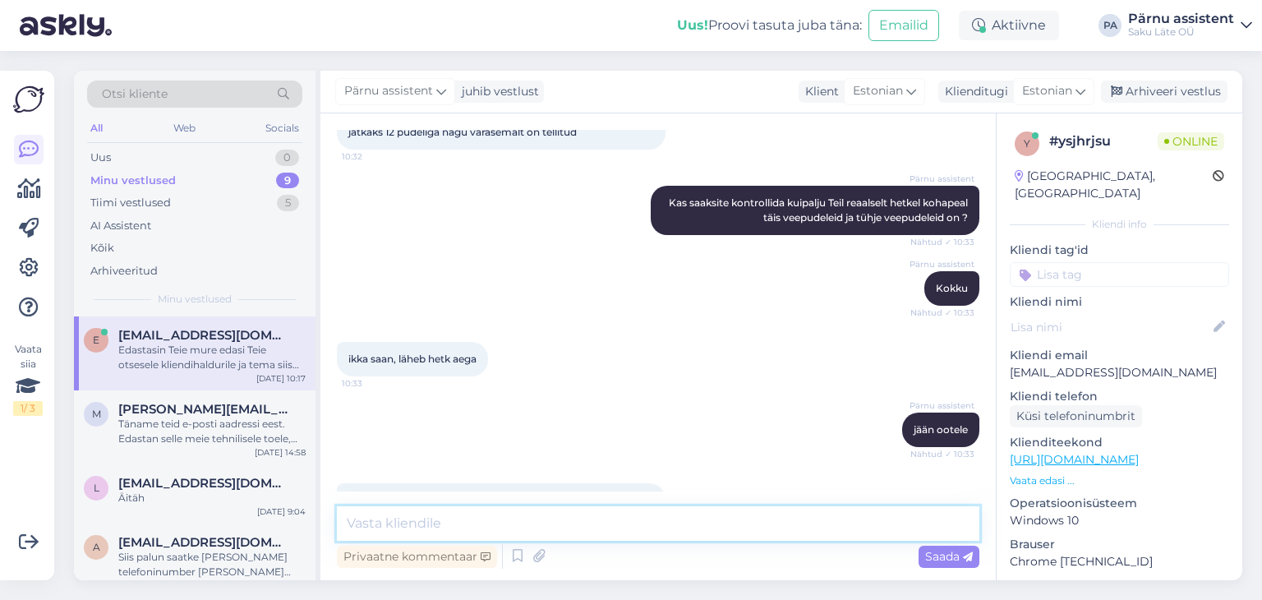
scroll to position [5652, 0]
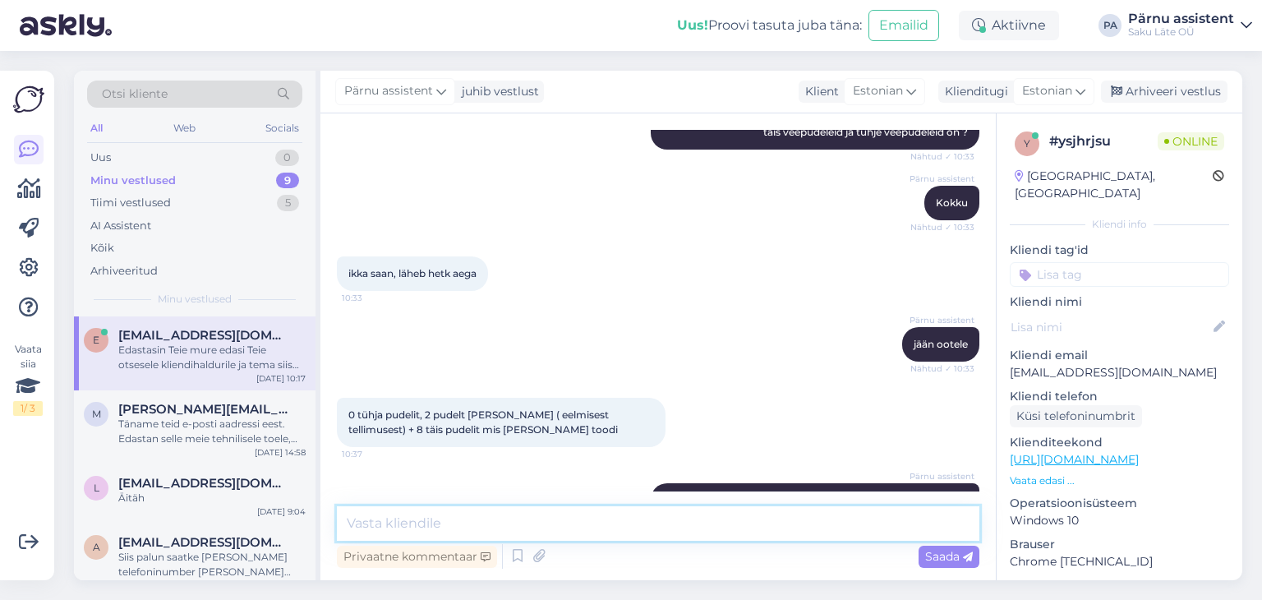
click at [563, 519] on textarea at bounding box center [658, 523] width 643 height 35
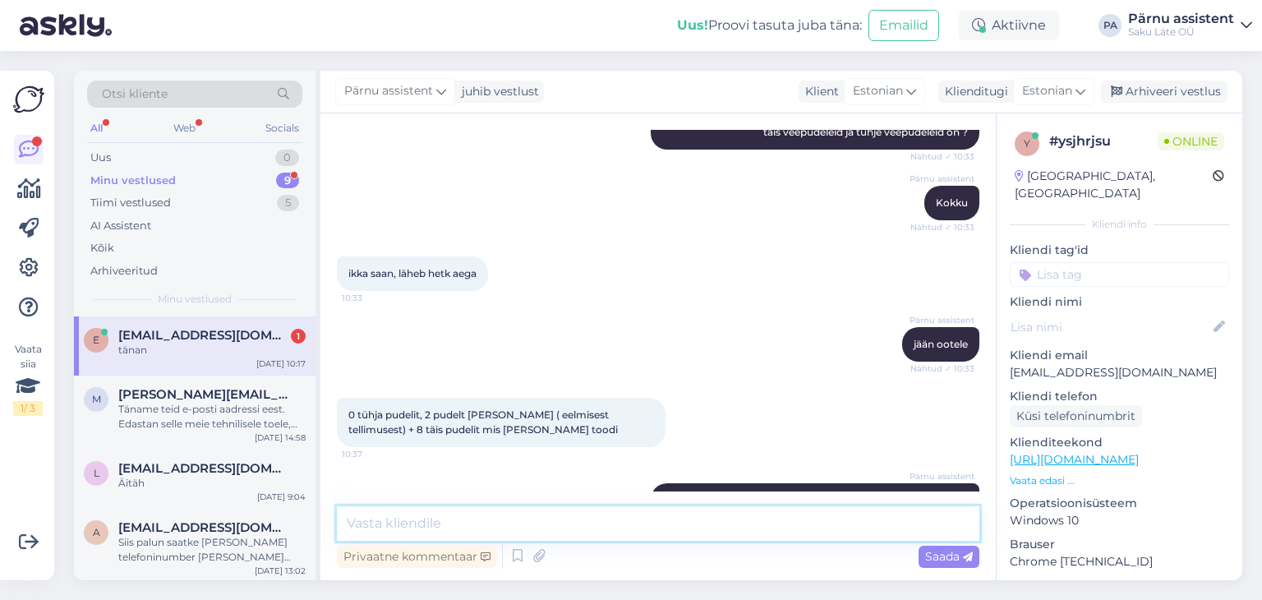
scroll to position [5723, 0]
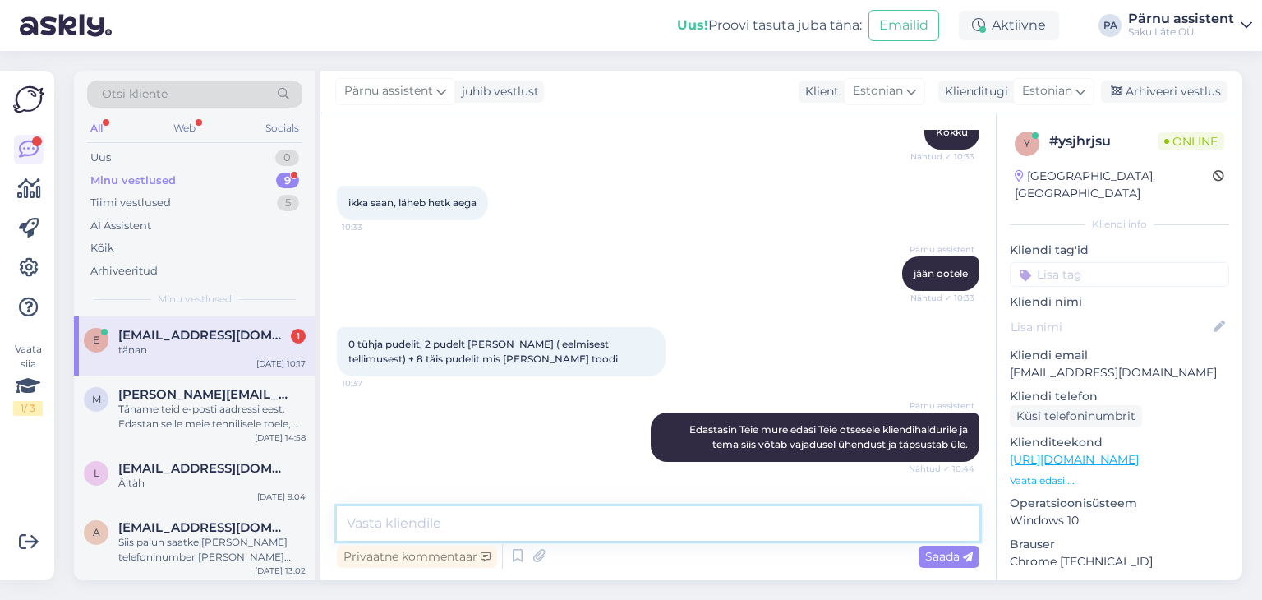
click at [553, 525] on textarea at bounding box center [658, 523] width 643 height 35
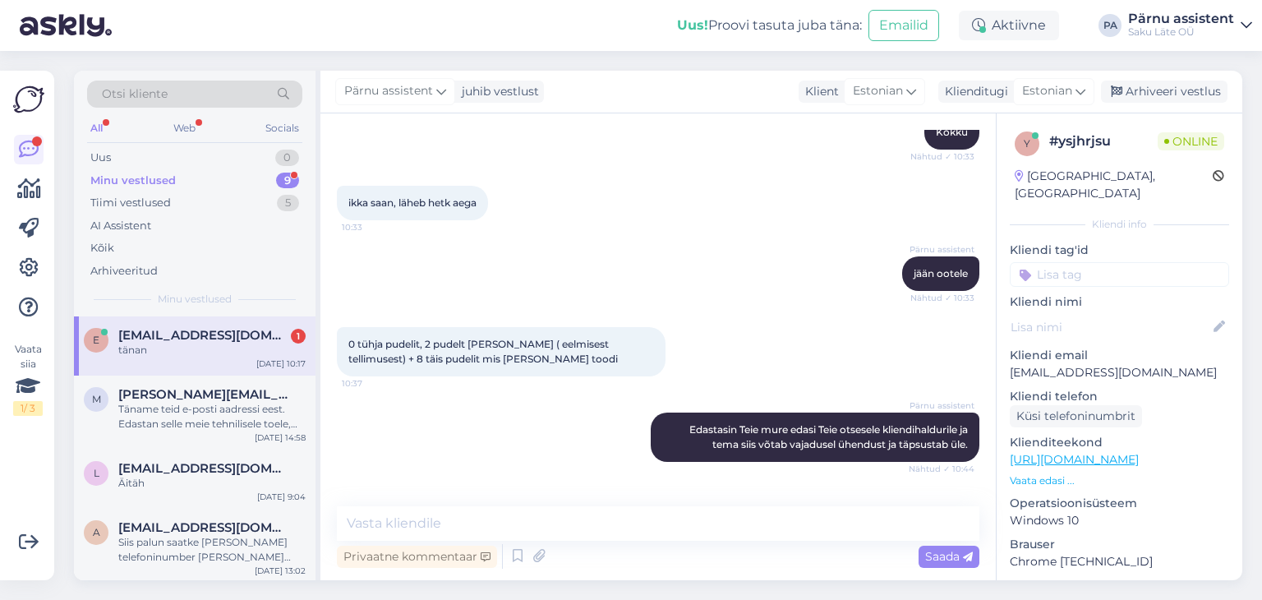
click at [171, 334] on span "[EMAIL_ADDRESS][DOMAIN_NAME]" at bounding box center [203, 335] width 171 height 15
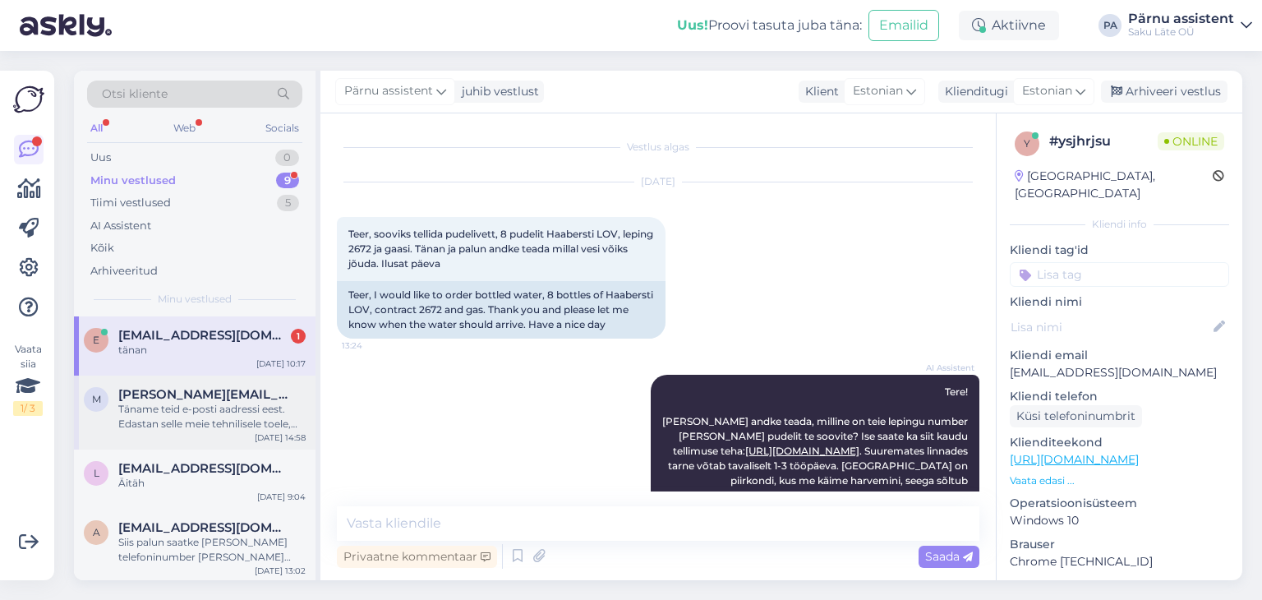
click at [171, 412] on div "Täname teid e-posti aadressi eest. Edastan selle meie tehnilisele toele, kes sa…" at bounding box center [211, 417] width 187 height 30
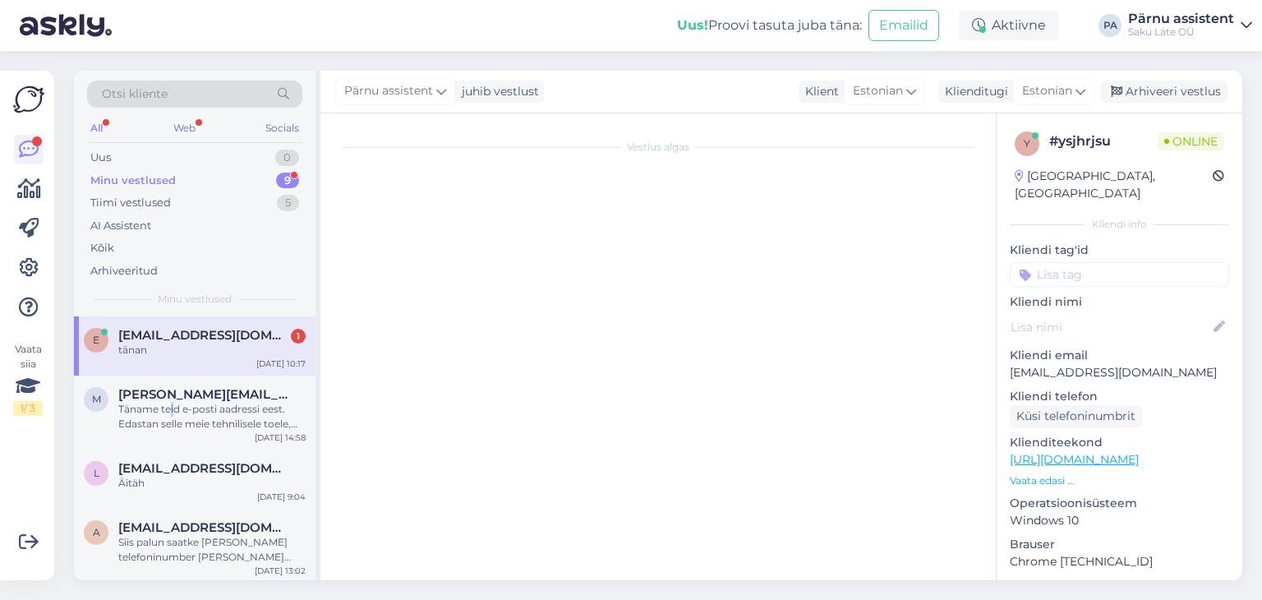
scroll to position [464, 0]
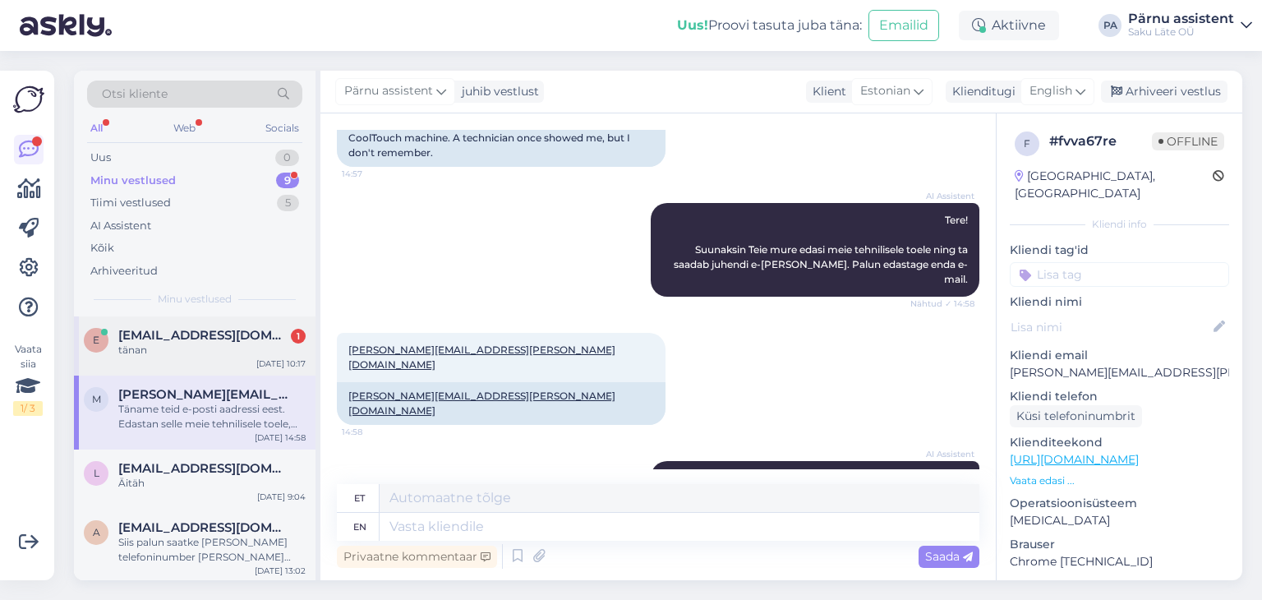
click at [178, 353] on div "tänan" at bounding box center [211, 350] width 187 height 15
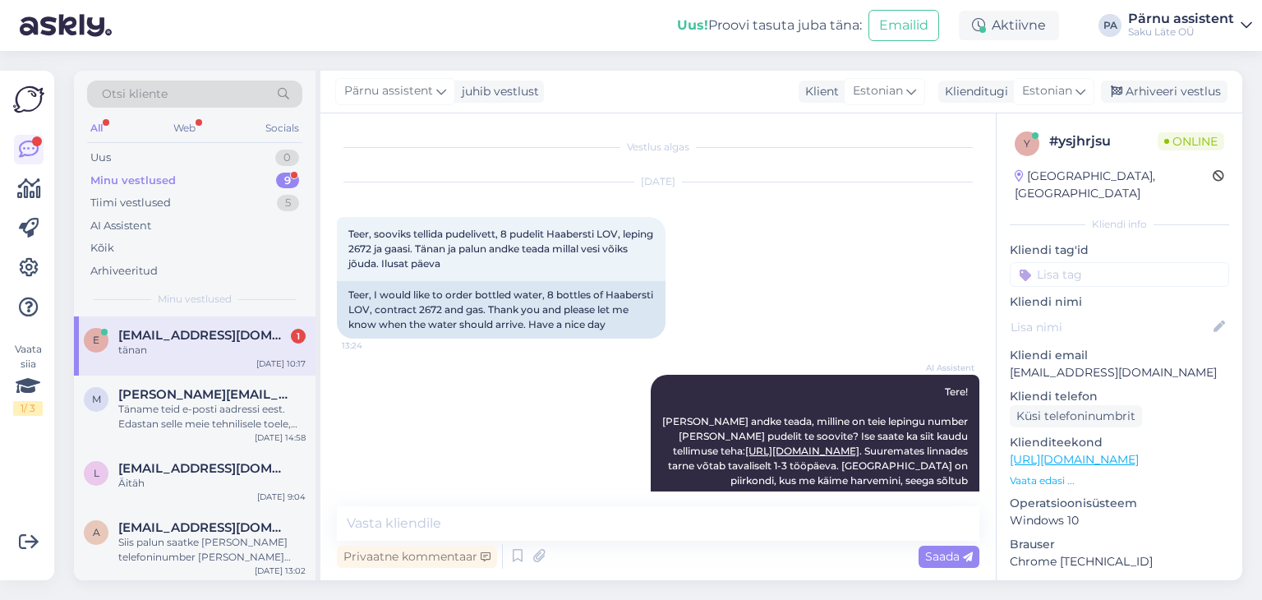
scroll to position [4347, 0]
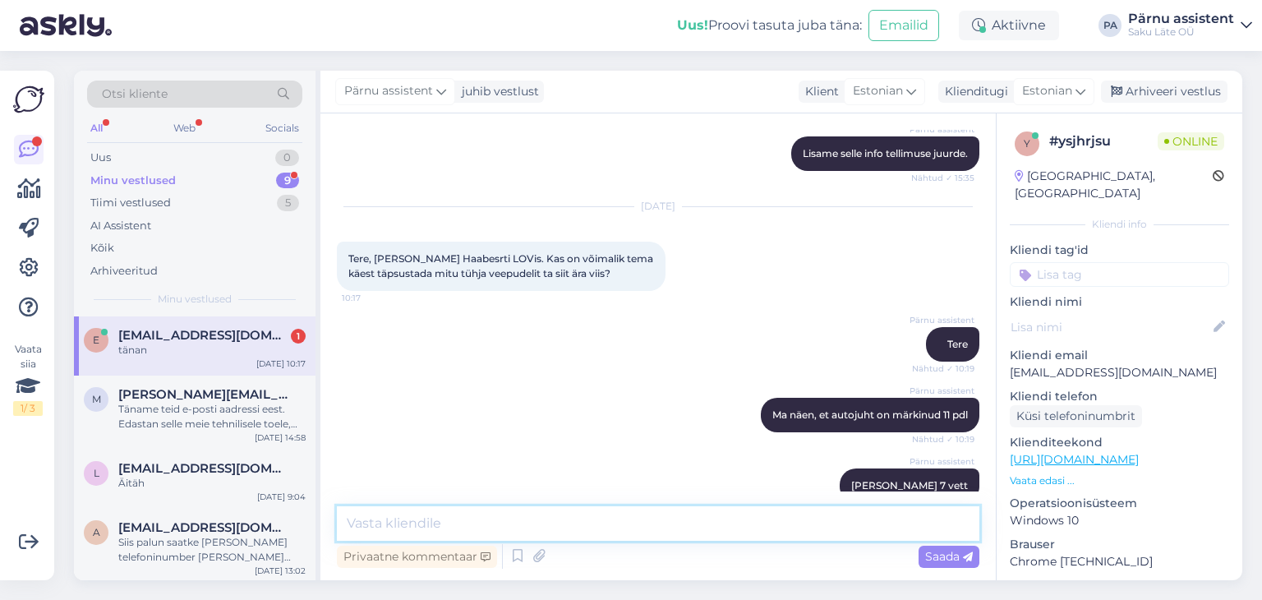
click at [510, 514] on textarea at bounding box center [658, 523] width 643 height 35
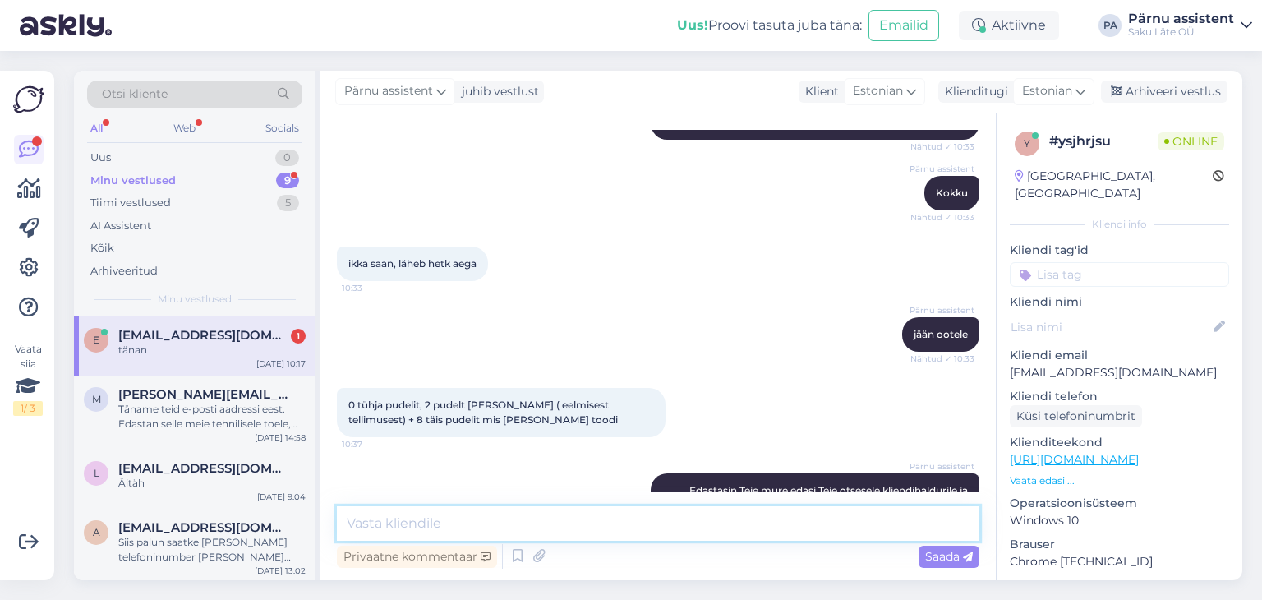
scroll to position [5723, 0]
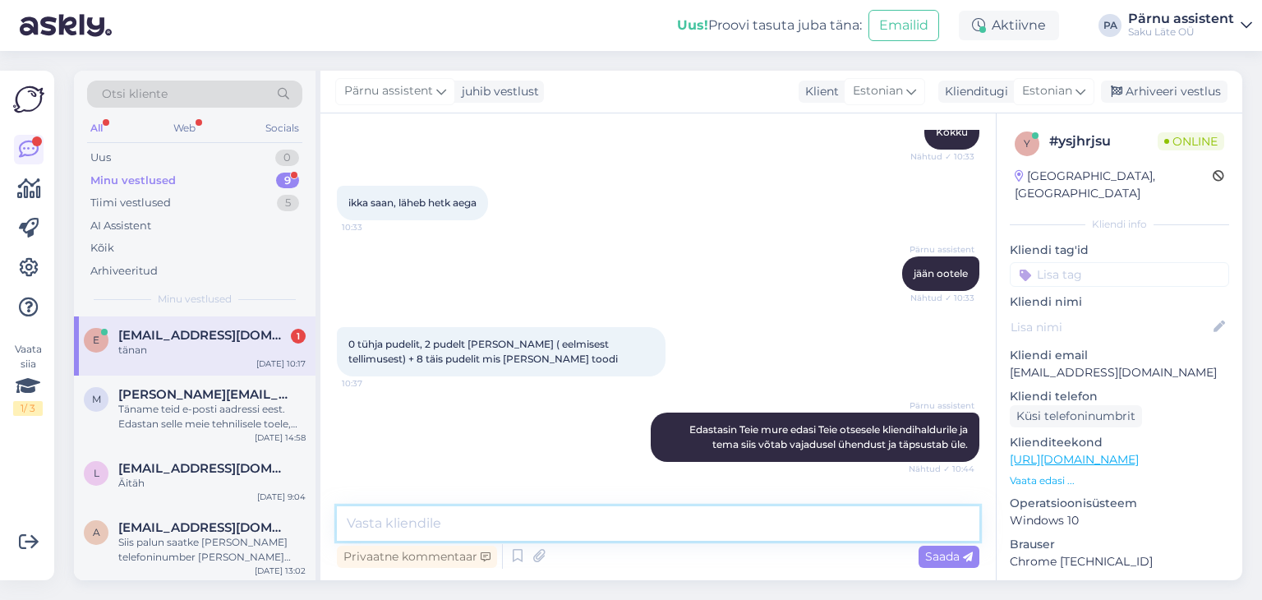
click at [603, 520] on textarea at bounding box center [658, 523] width 643 height 35
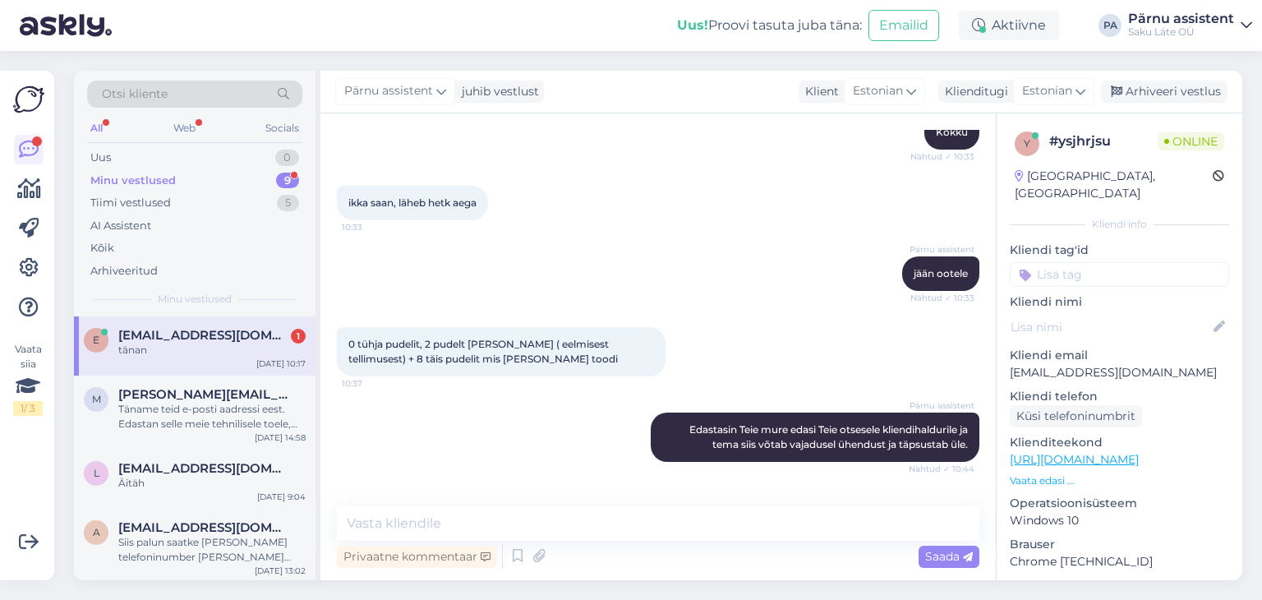
click at [365, 498] on div "tänan 10:44" at bounding box center [363, 515] width 53 height 35
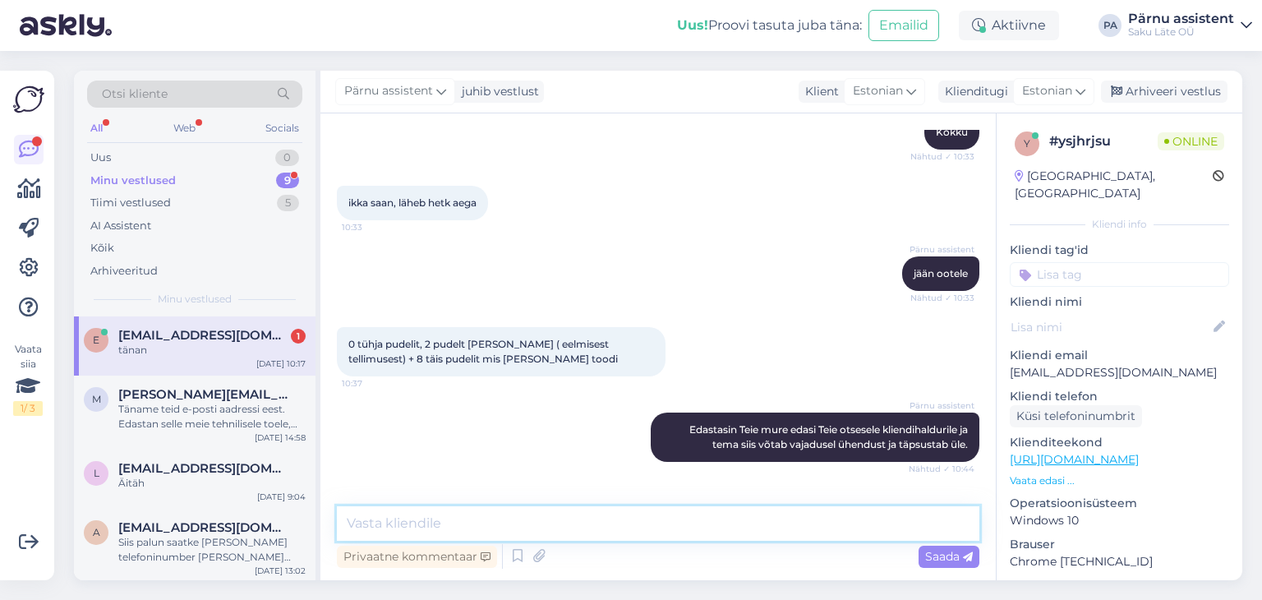
click at [410, 528] on textarea at bounding box center [658, 523] width 643 height 35
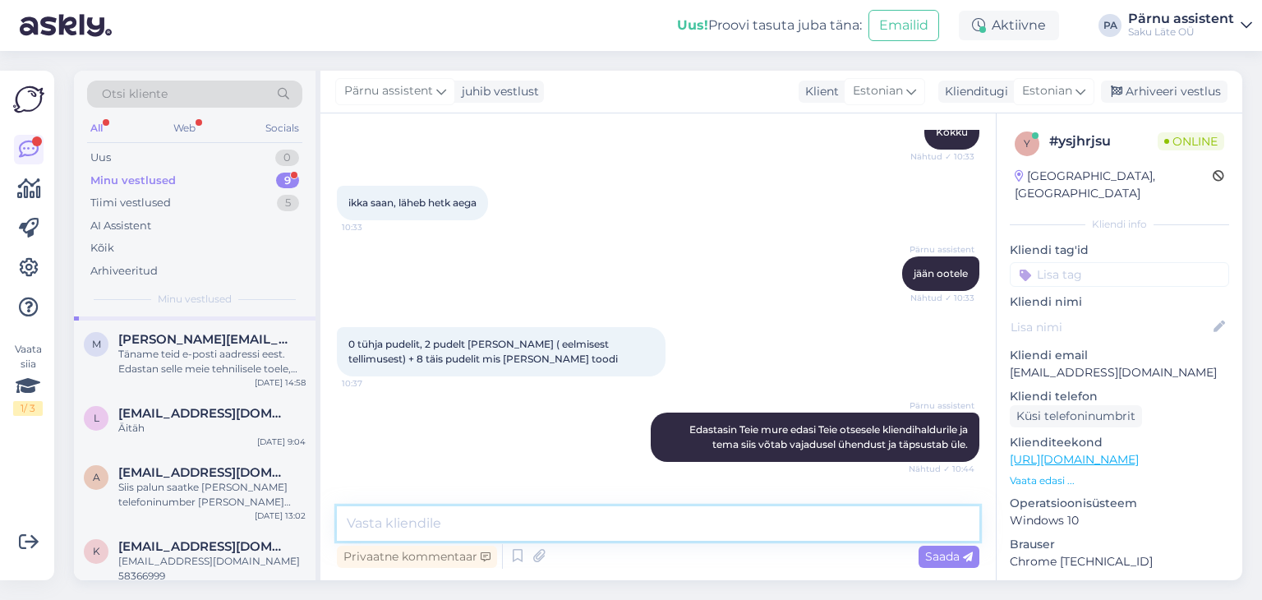
scroll to position [0, 0]
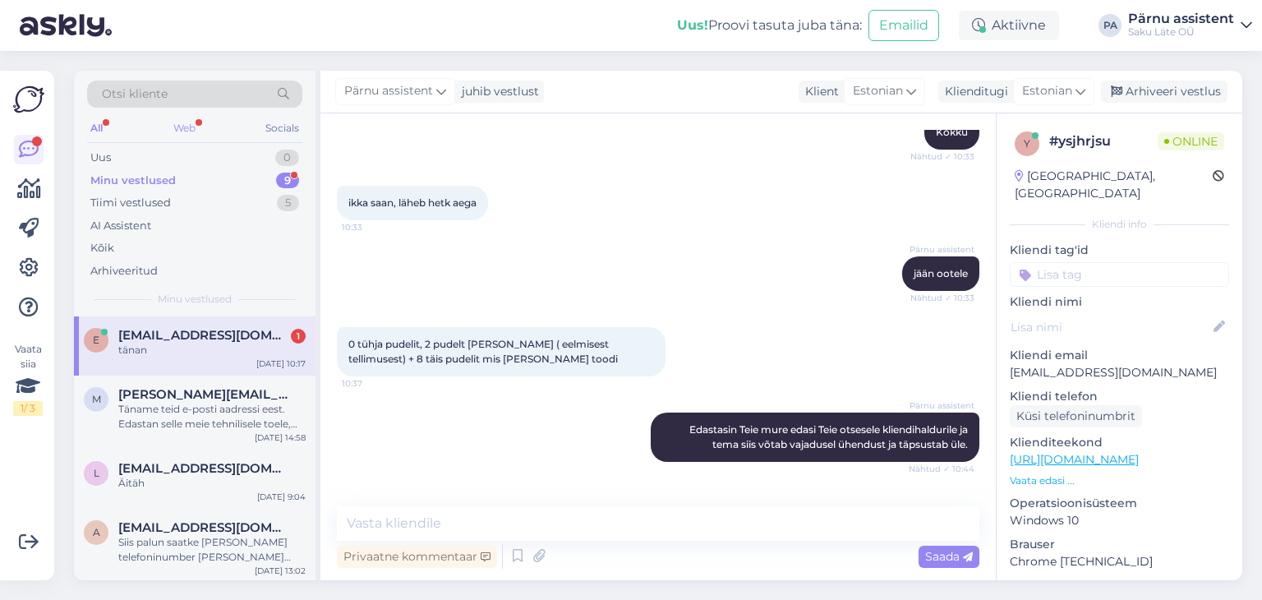
click at [194, 128] on div "Web" at bounding box center [184, 128] width 29 height 21
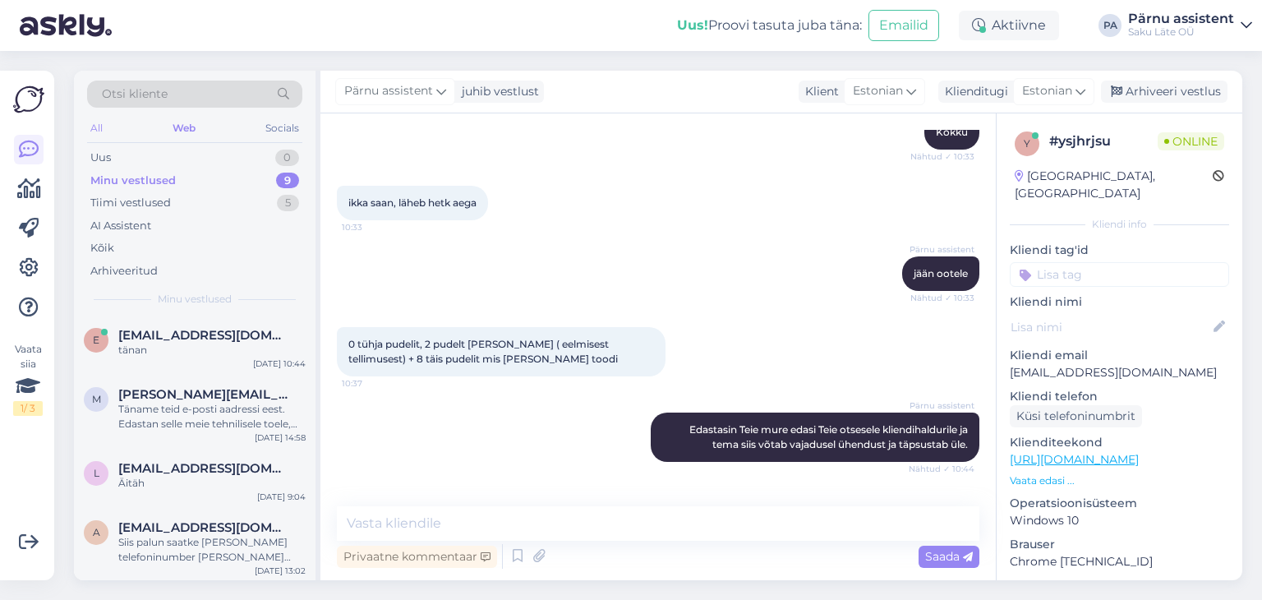
click at [102, 130] on div "All" at bounding box center [96, 128] width 19 height 21
click at [199, 337] on span "[EMAIL_ADDRESS][DOMAIN_NAME]" at bounding box center [203, 335] width 171 height 15
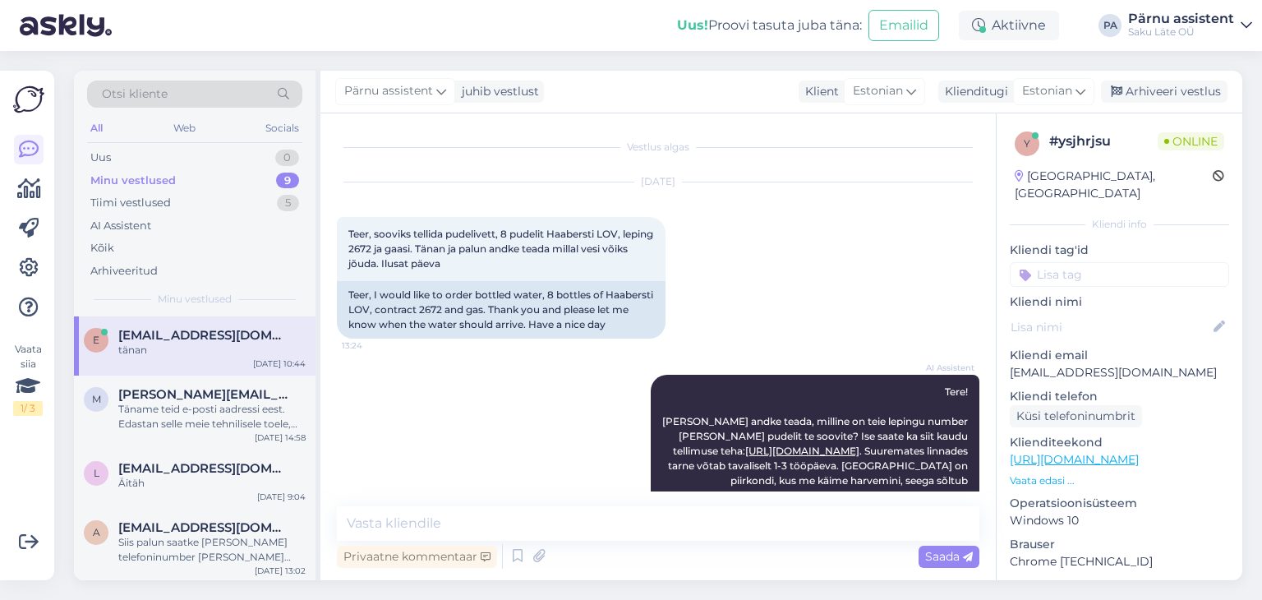
scroll to position [5723, 0]
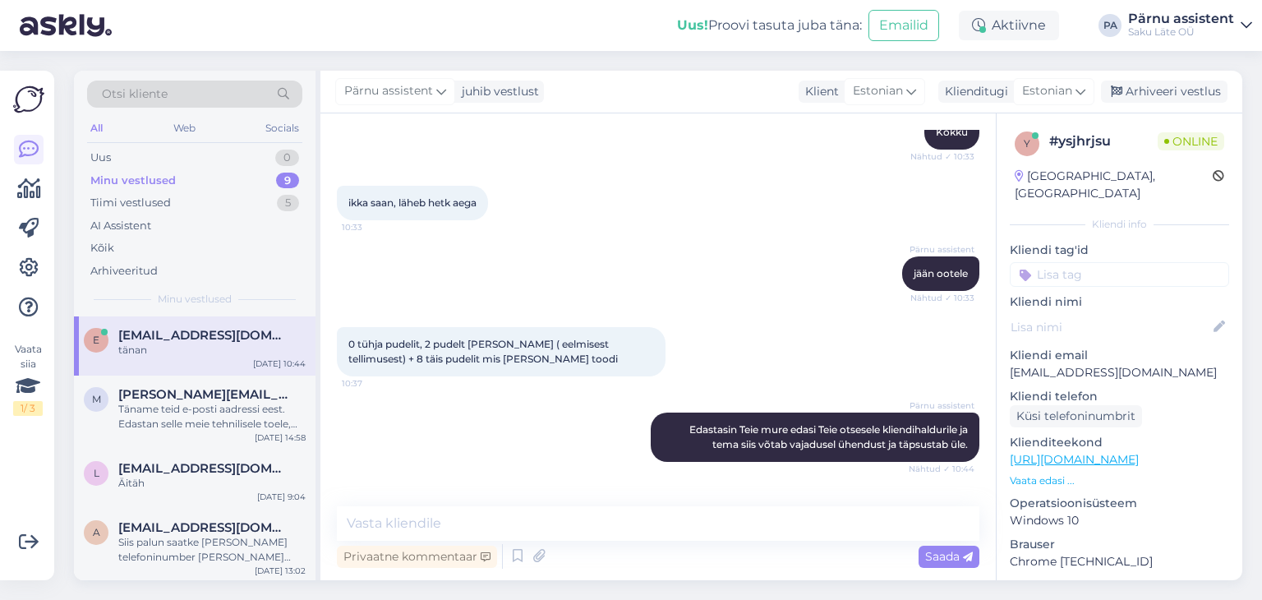
click at [588, 570] on div "Privaatne kommentaar Saada" at bounding box center [658, 556] width 643 height 31
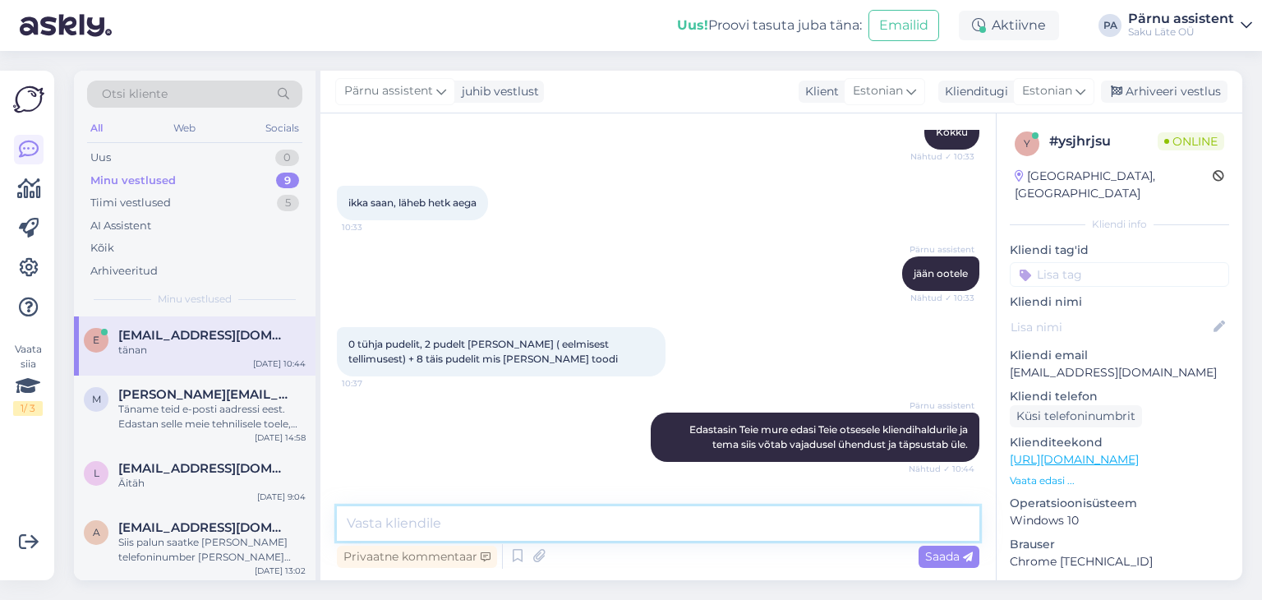
click at [583, 523] on textarea at bounding box center [658, 523] width 643 height 35
click at [540, 514] on textarea at bounding box center [658, 523] width 643 height 35
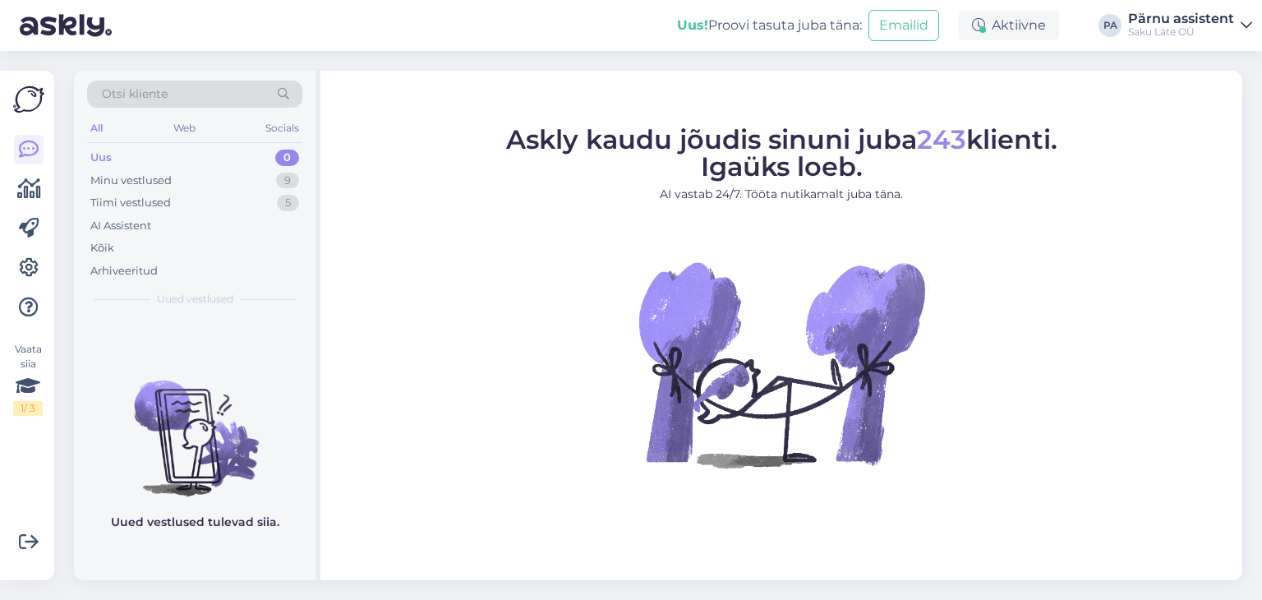
click at [217, 165] on div "Uus 0" at bounding box center [194, 157] width 215 height 23
click at [220, 179] on div "Minu vestlused 9" at bounding box center [194, 180] width 215 height 23
click at [229, 179] on div "Minu vestlused 9" at bounding box center [194, 180] width 215 height 23
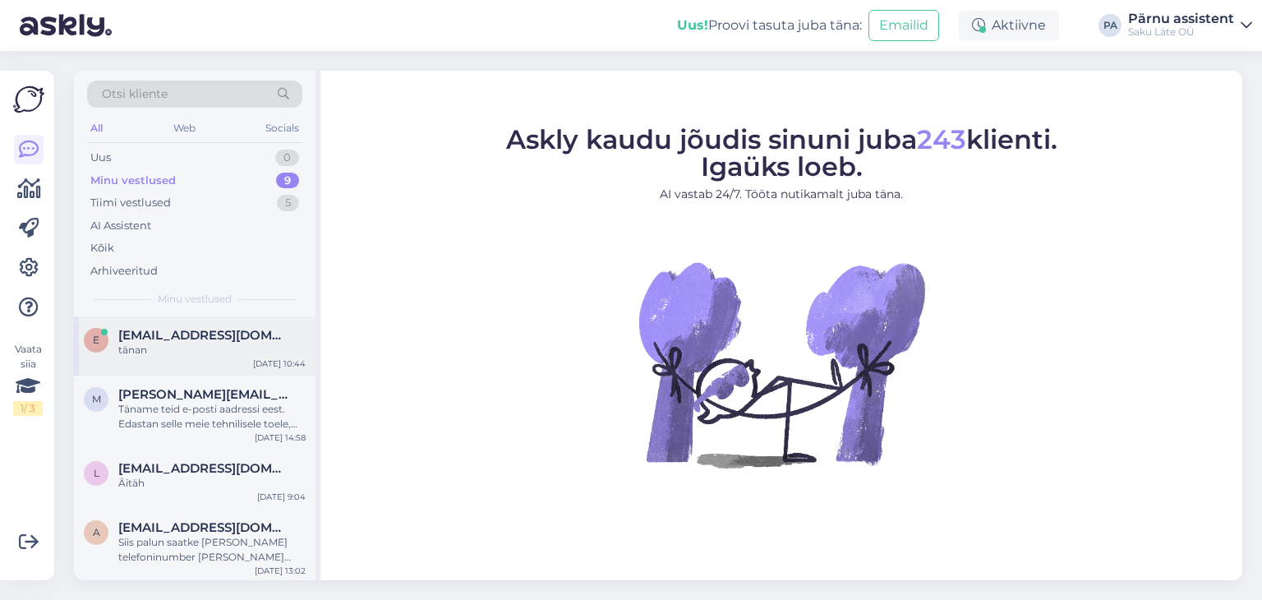
click at [231, 350] on div "tänan" at bounding box center [211, 350] width 187 height 15
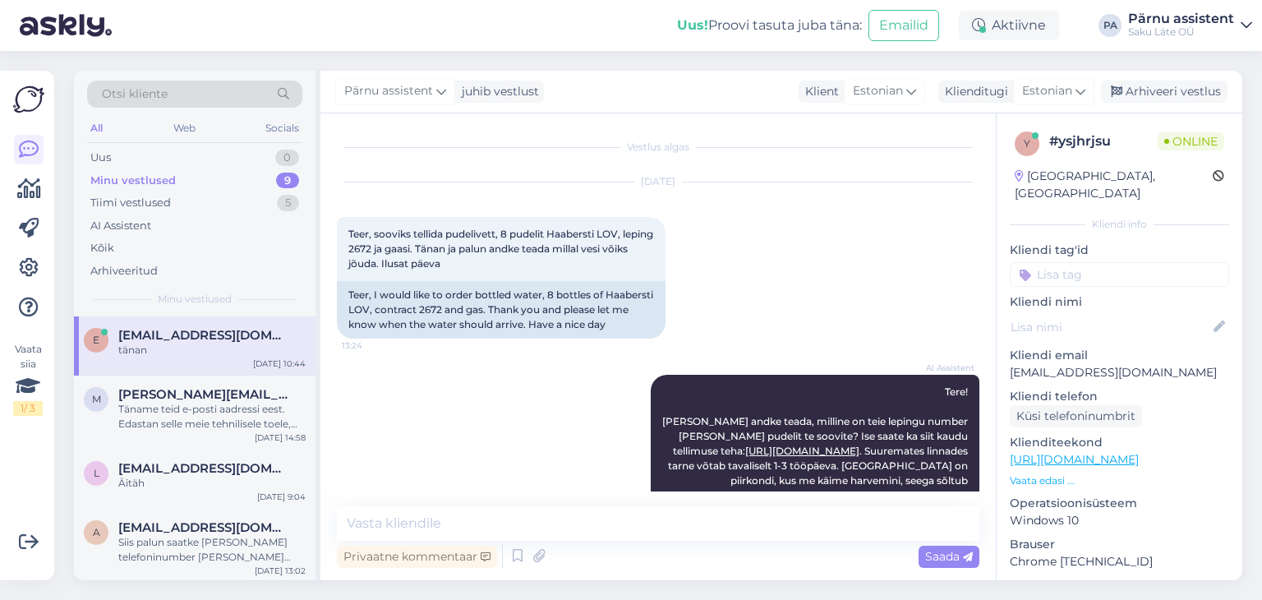
scroll to position [5723, 0]
